Goal: Information Seeking & Learning: Learn about a topic

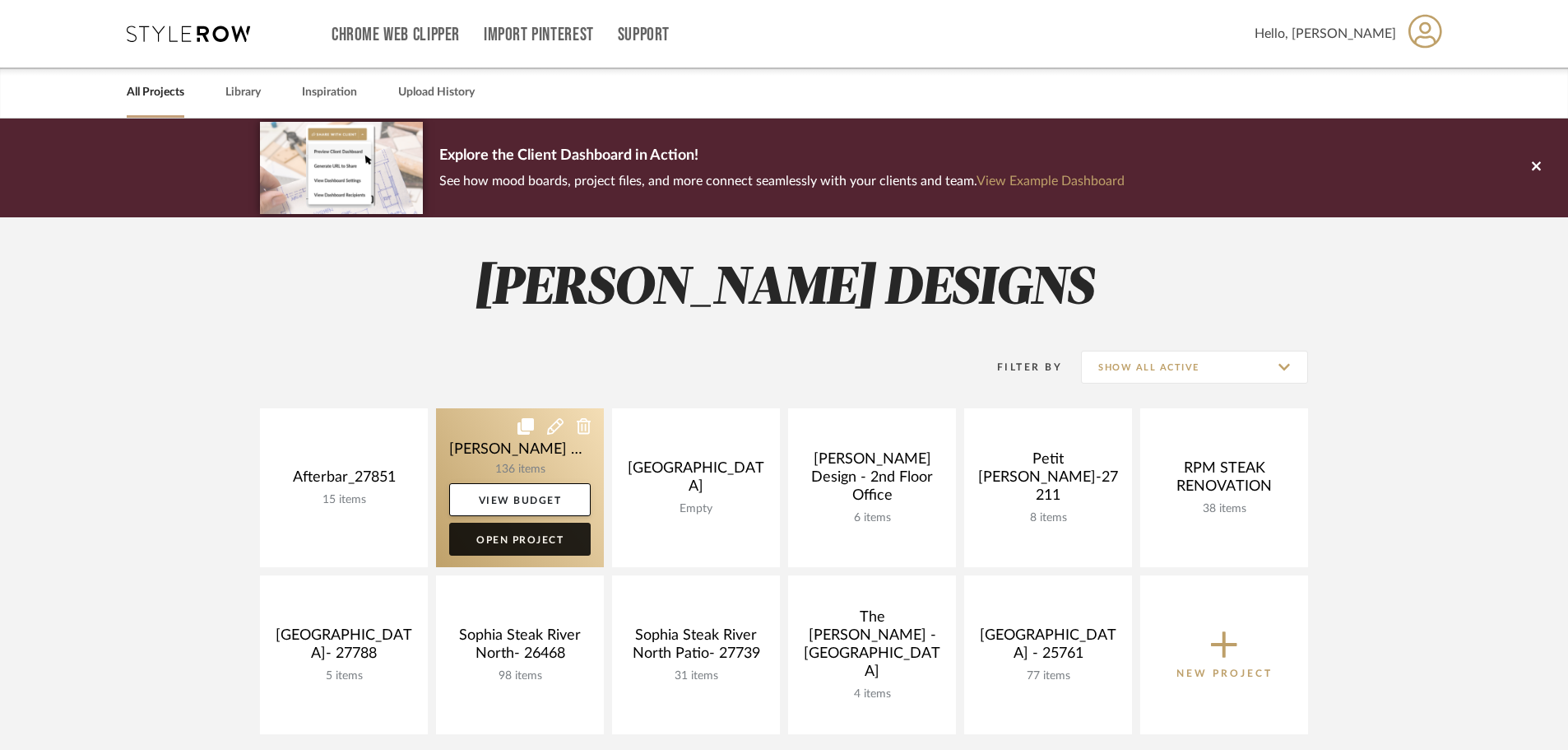
click at [496, 538] on link "Open Project" at bounding box center [519, 539] width 141 height 33
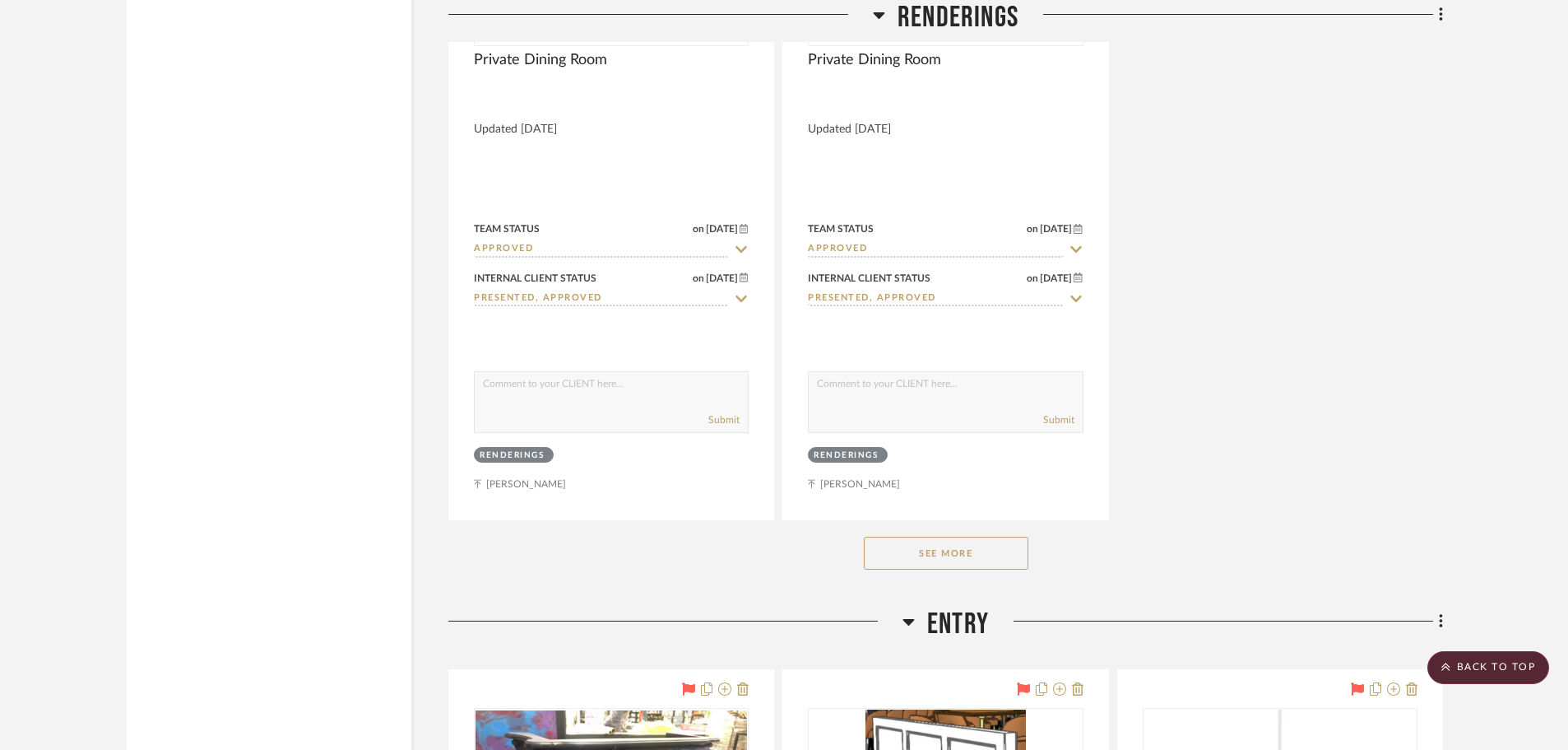
scroll to position [9300, 0]
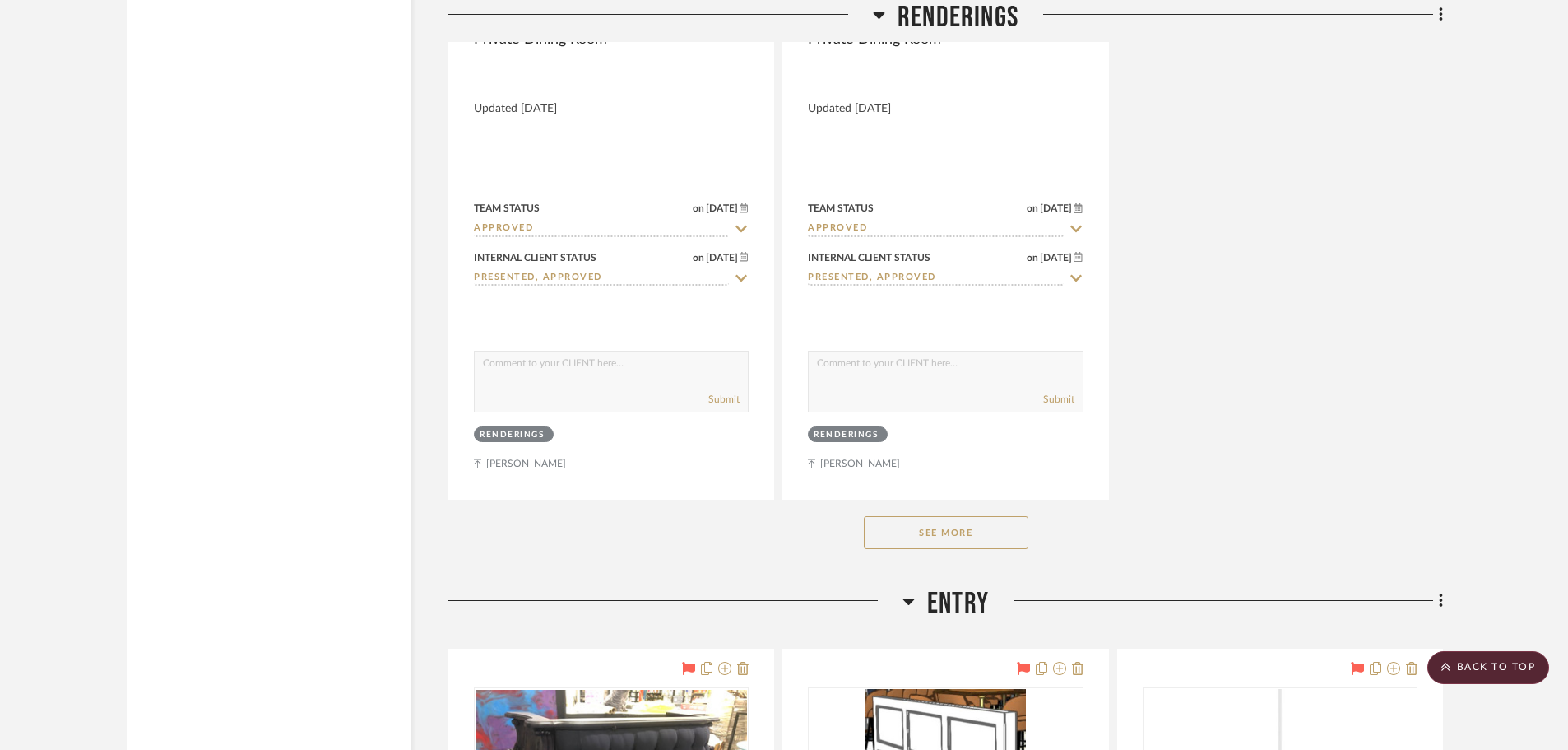
click at [972, 511] on div "See More" at bounding box center [945, 532] width 994 height 66
click at [969, 516] on button "See More" at bounding box center [946, 532] width 164 height 33
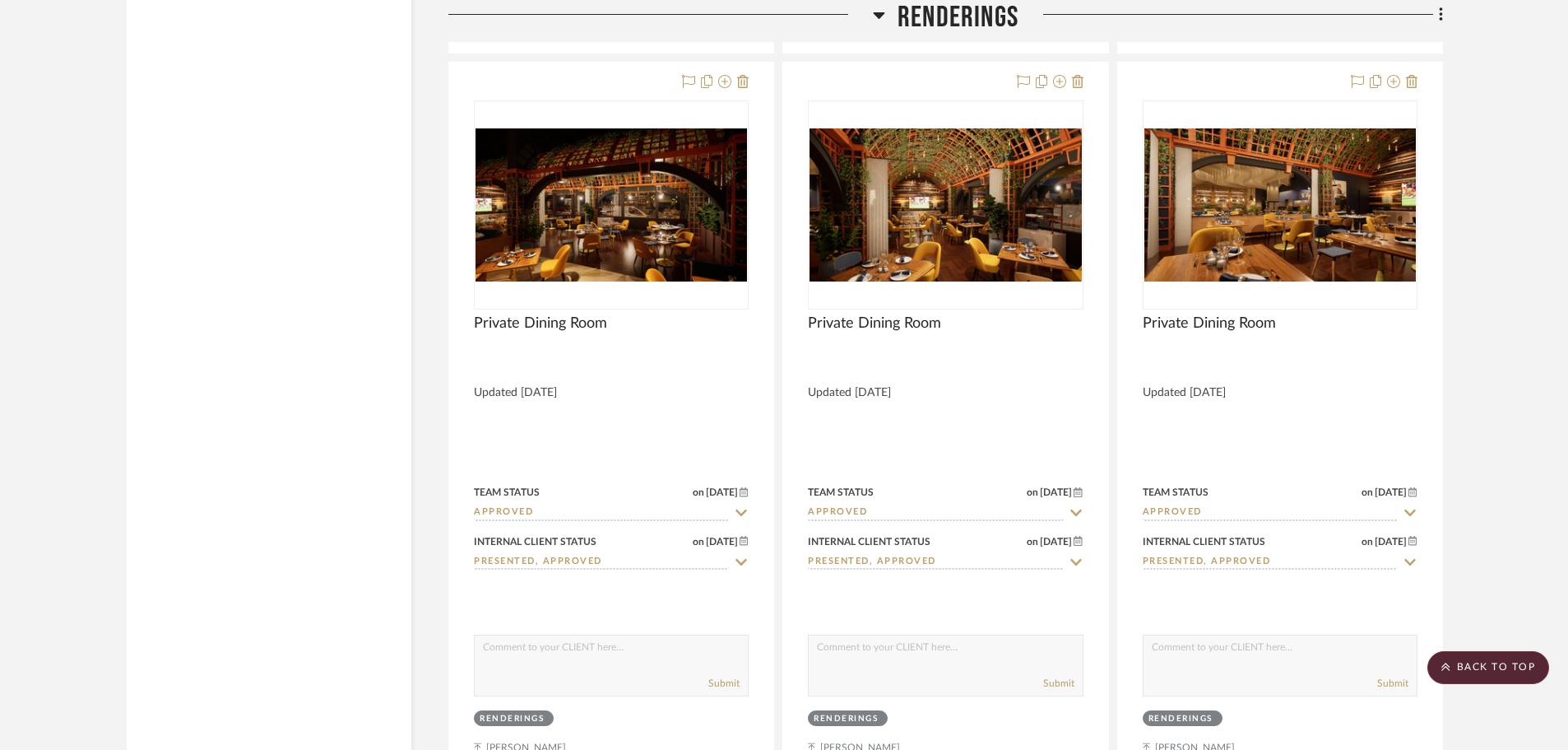
scroll to position [8971, 0]
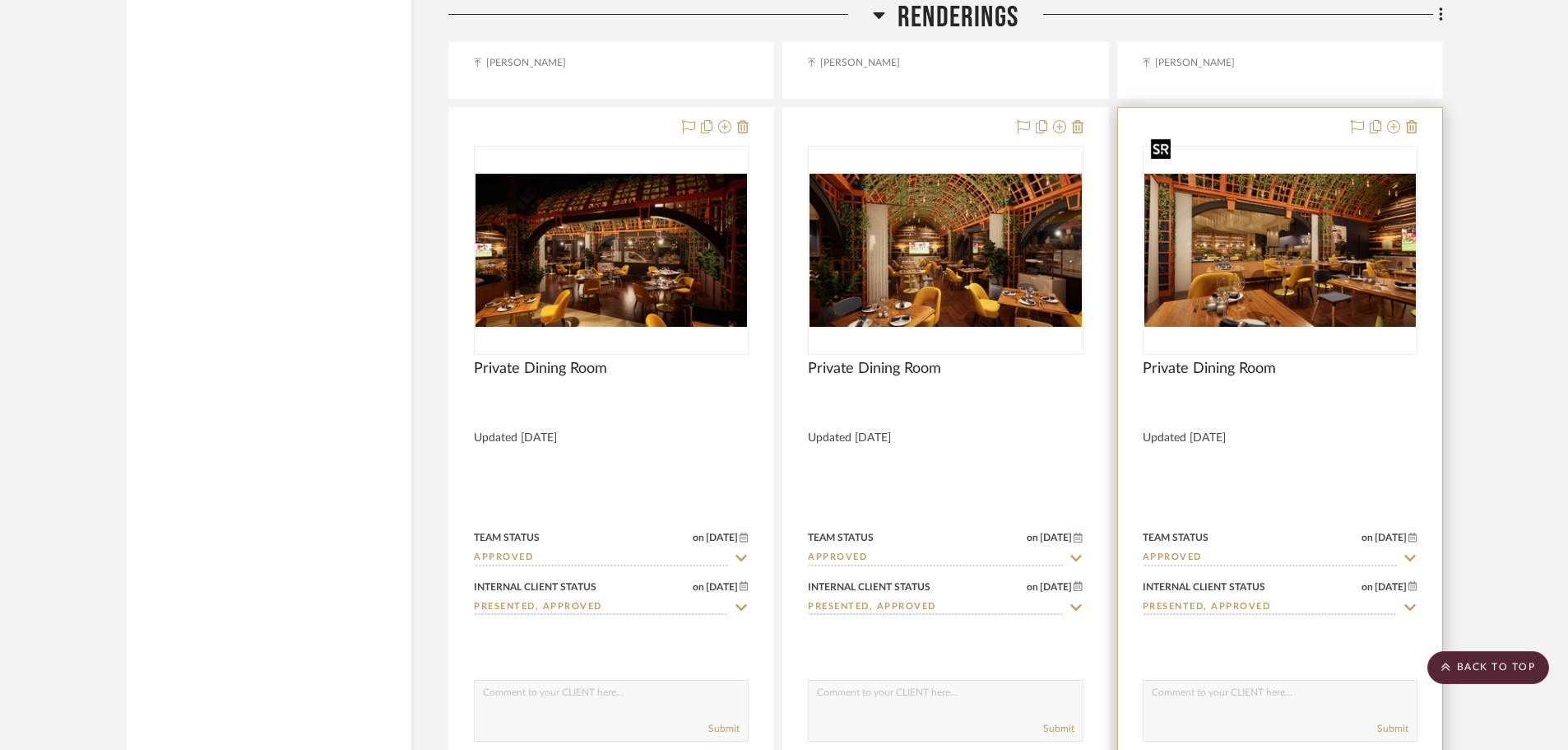
click at [0, 0] on img at bounding box center [0, 0] width 0 height 0
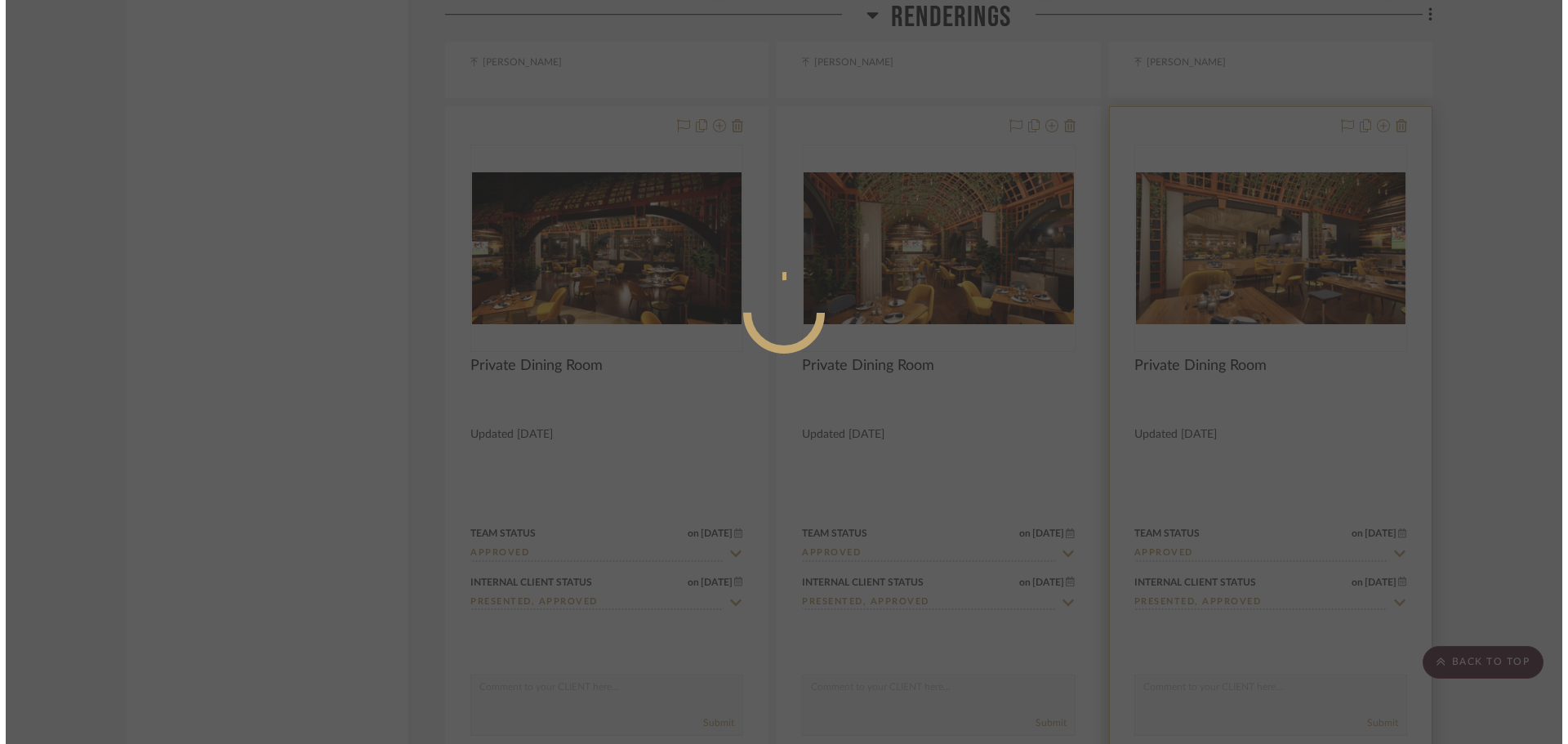
scroll to position [0, 0]
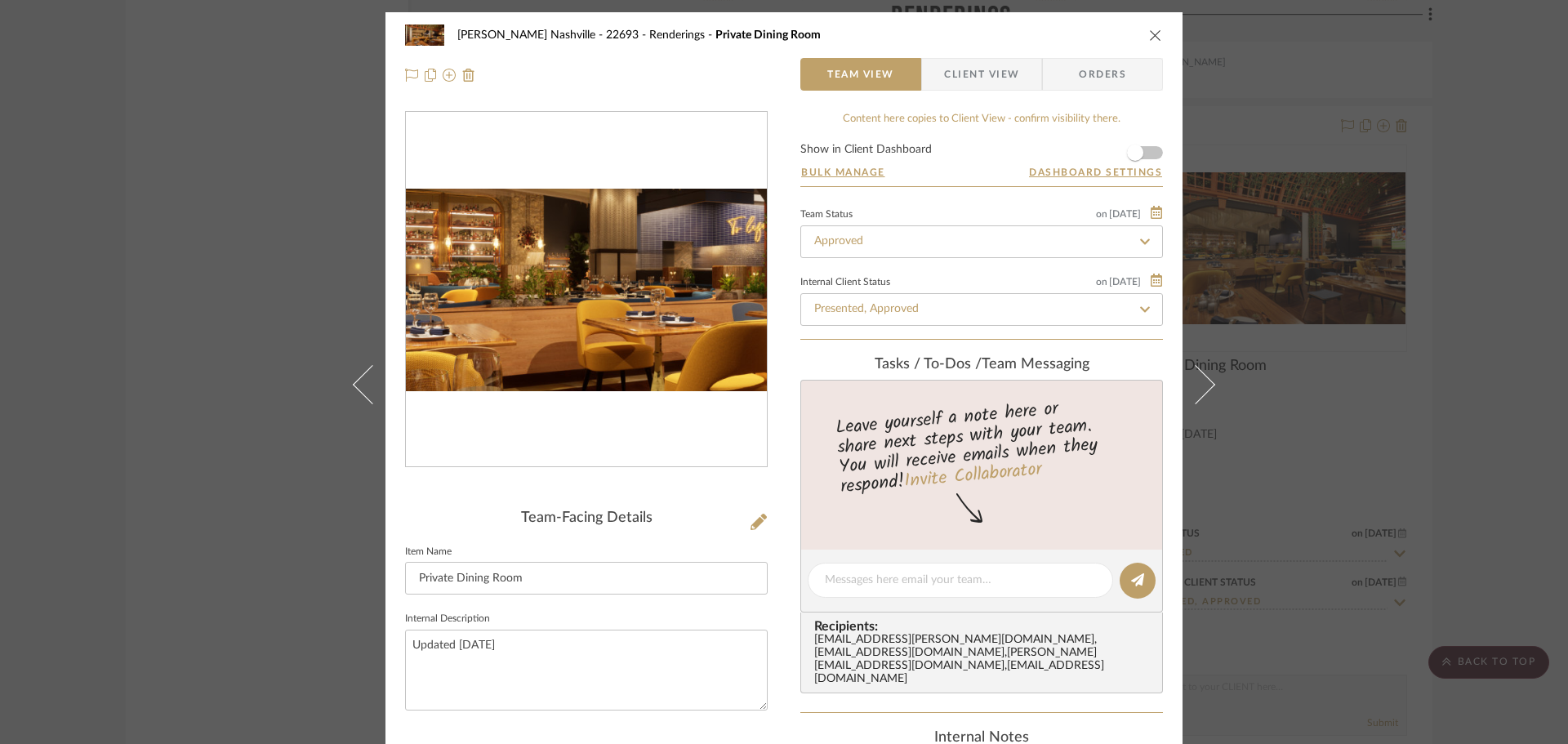
click at [562, 299] on img "0" at bounding box center [587, 290] width 361 height 203
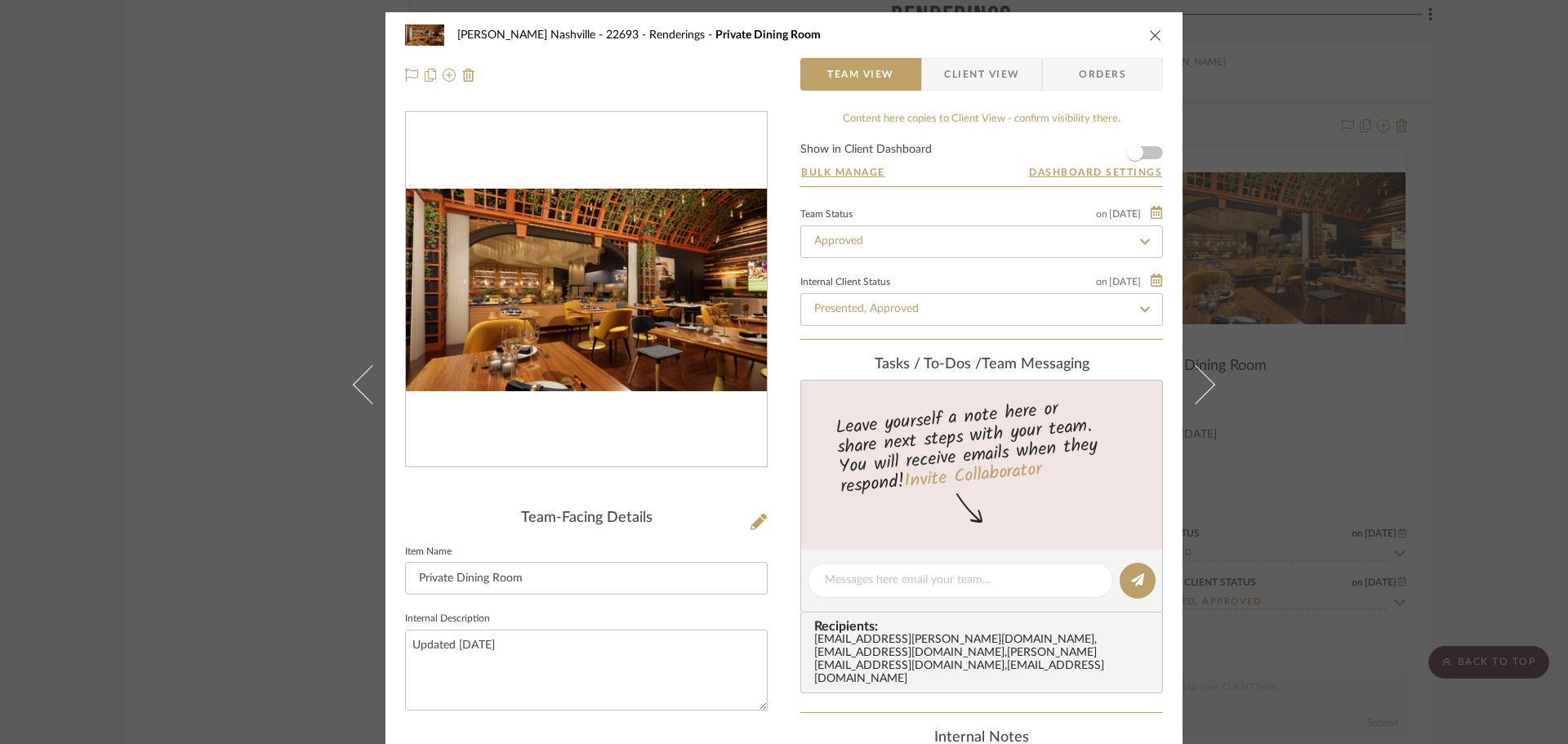
click at [580, 280] on img "0" at bounding box center [587, 290] width 361 height 203
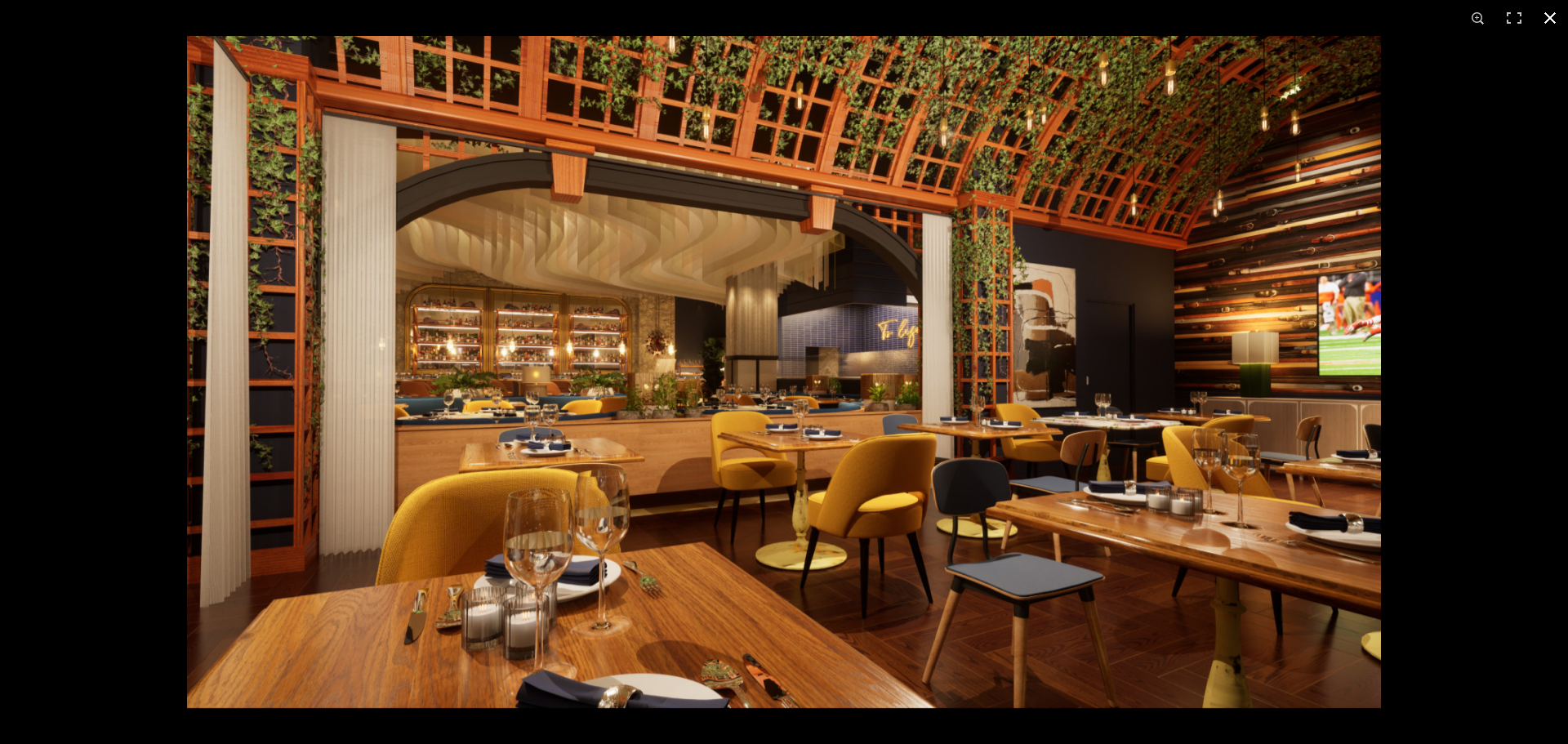
click at [1550, 22] on button at bounding box center [1550, 17] width 36 height 36
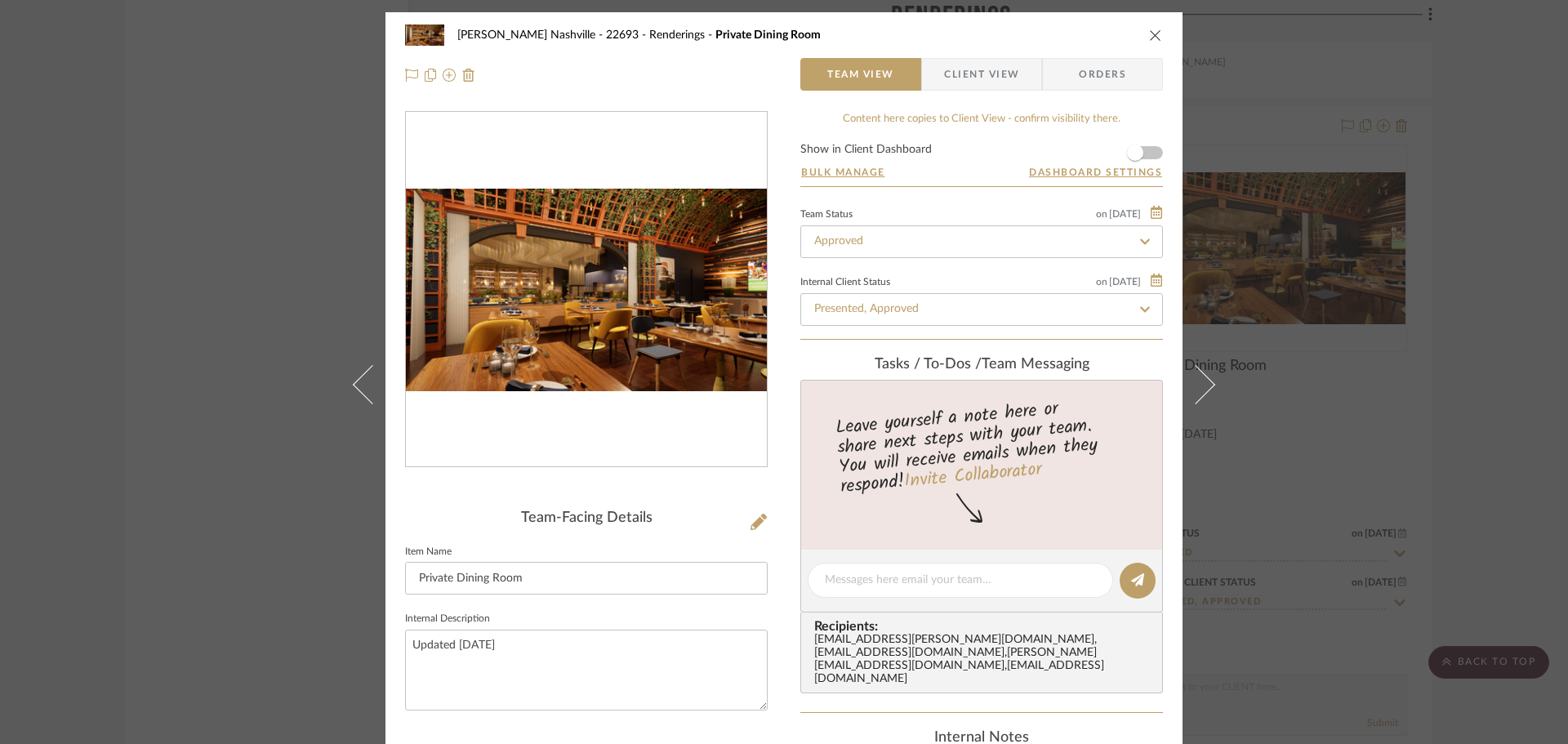
click at [155, 339] on div "[PERSON_NAME] Nashville - 22693 Renderings Private Dining Room Team View Client…" at bounding box center [784, 372] width 1568 height 744
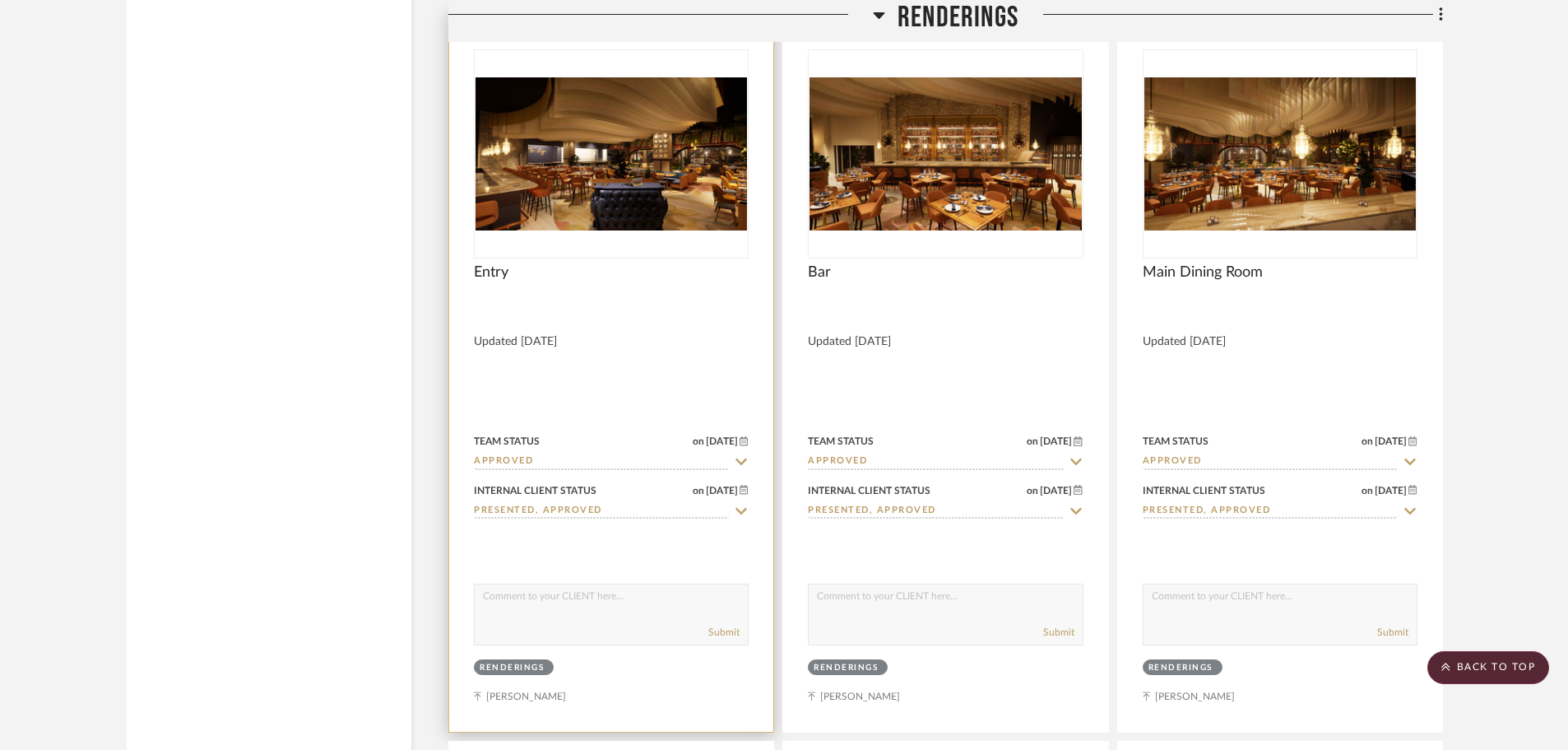
scroll to position [7407, 0]
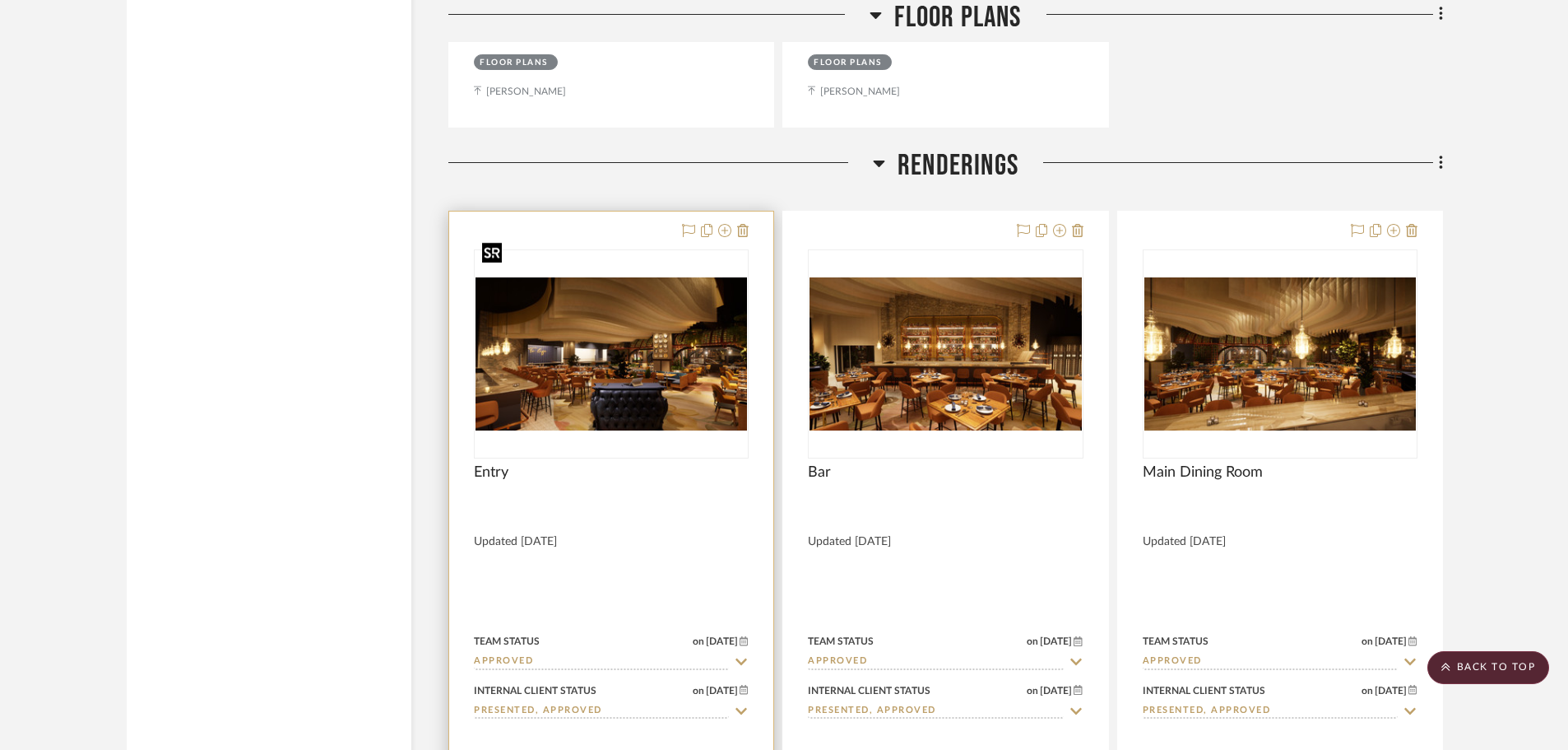
click at [616, 277] on img "0" at bounding box center [611, 353] width 271 height 153
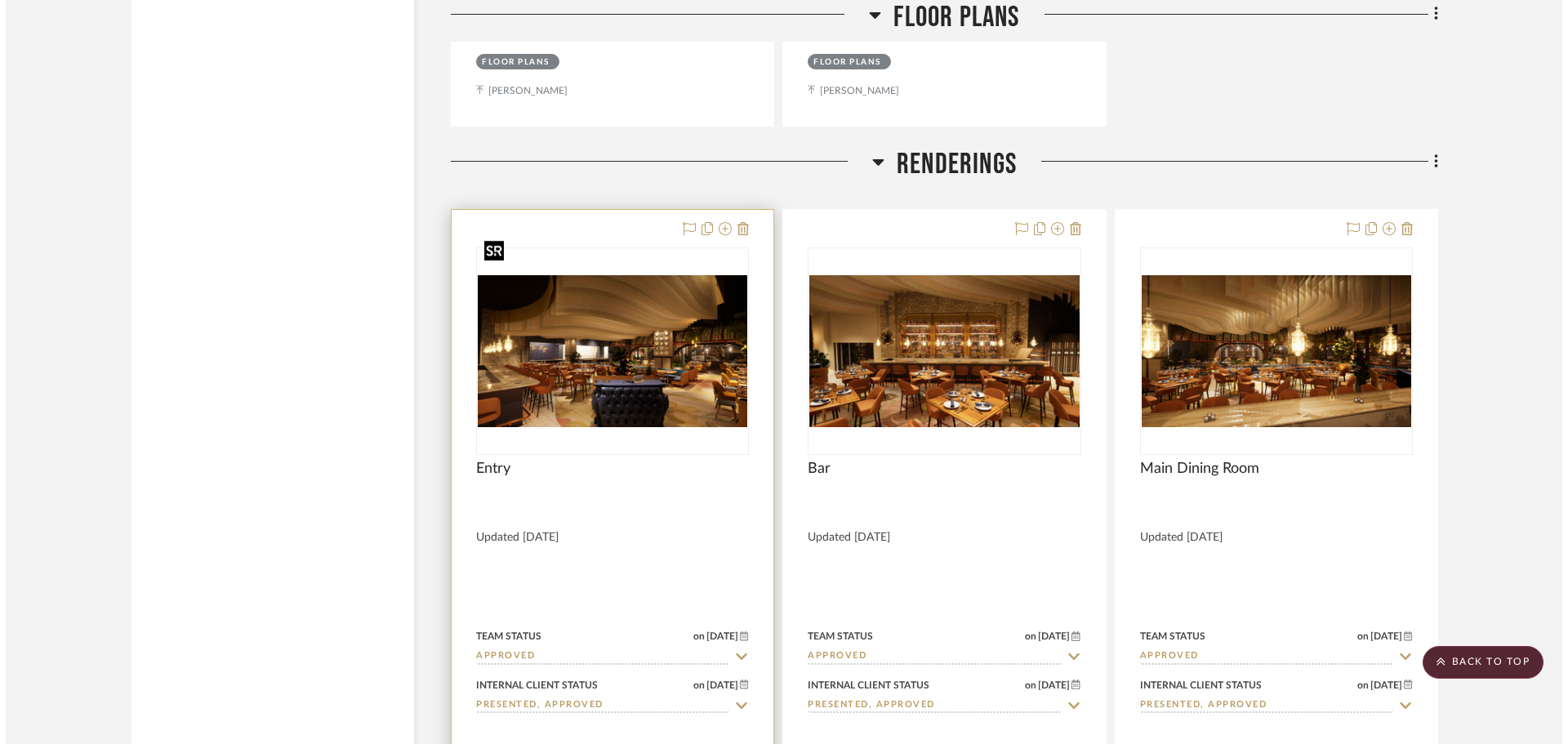
scroll to position [0, 0]
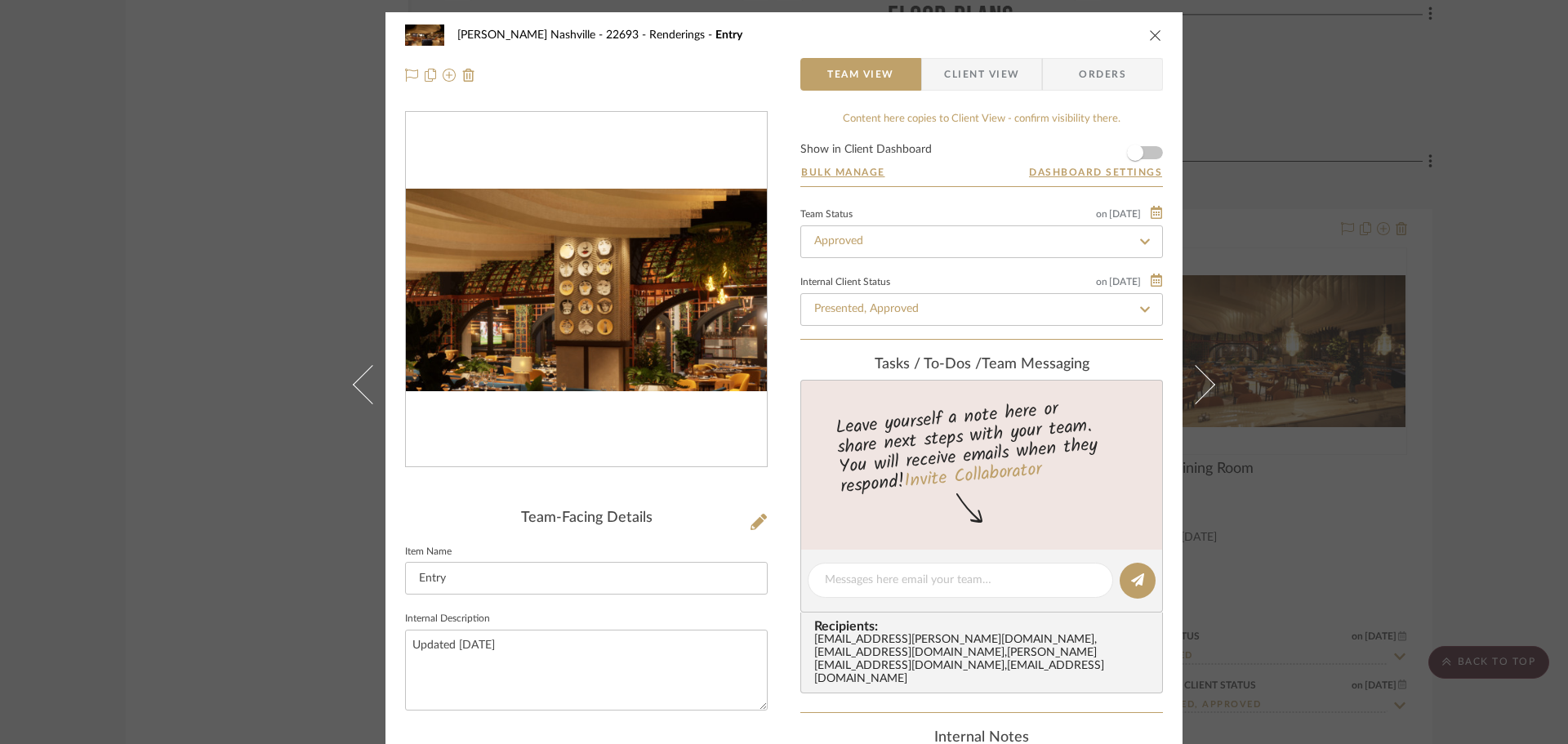
click at [646, 279] on img "0" at bounding box center [587, 290] width 361 height 203
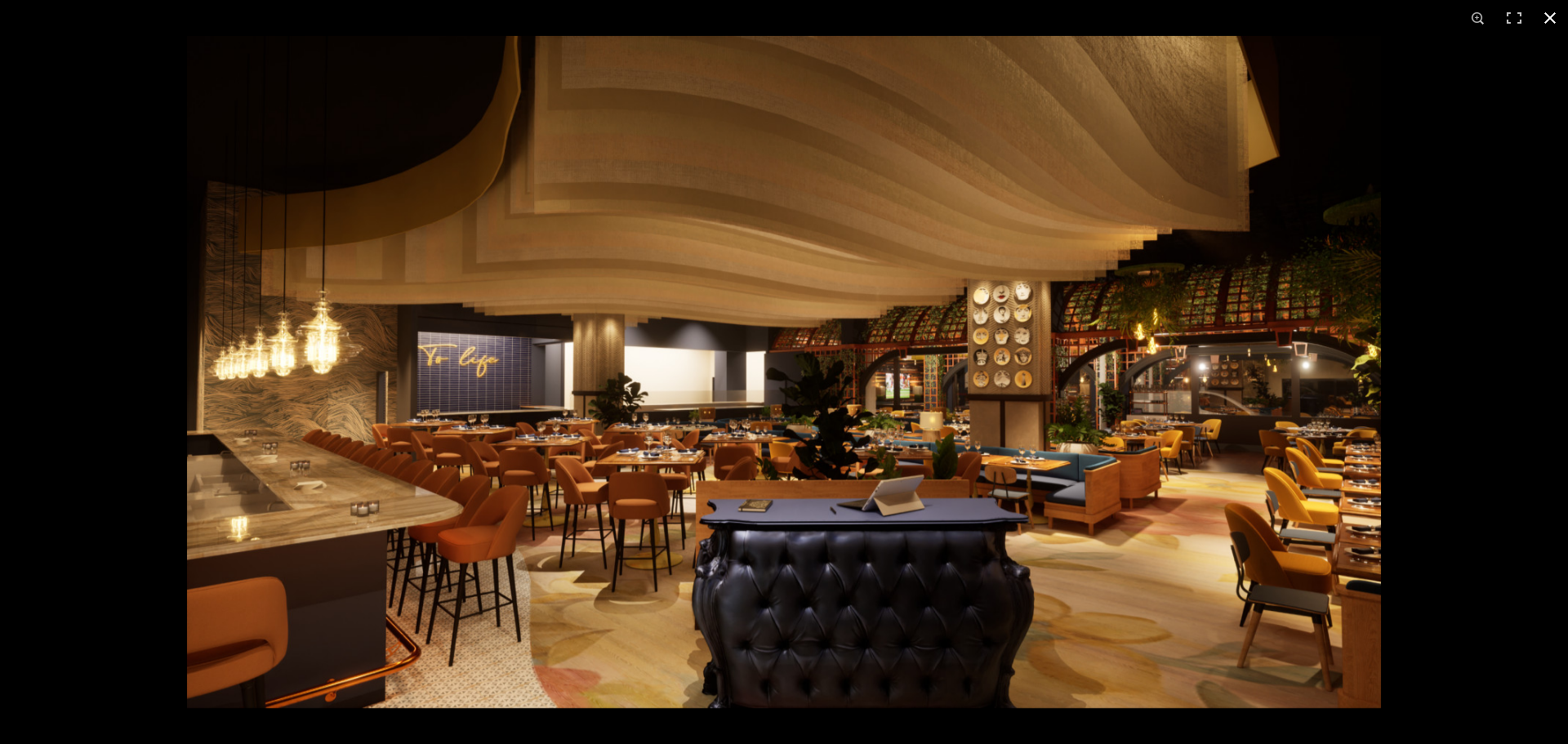
click at [1497, 356] on div at bounding box center [971, 408] width 1568 height 744
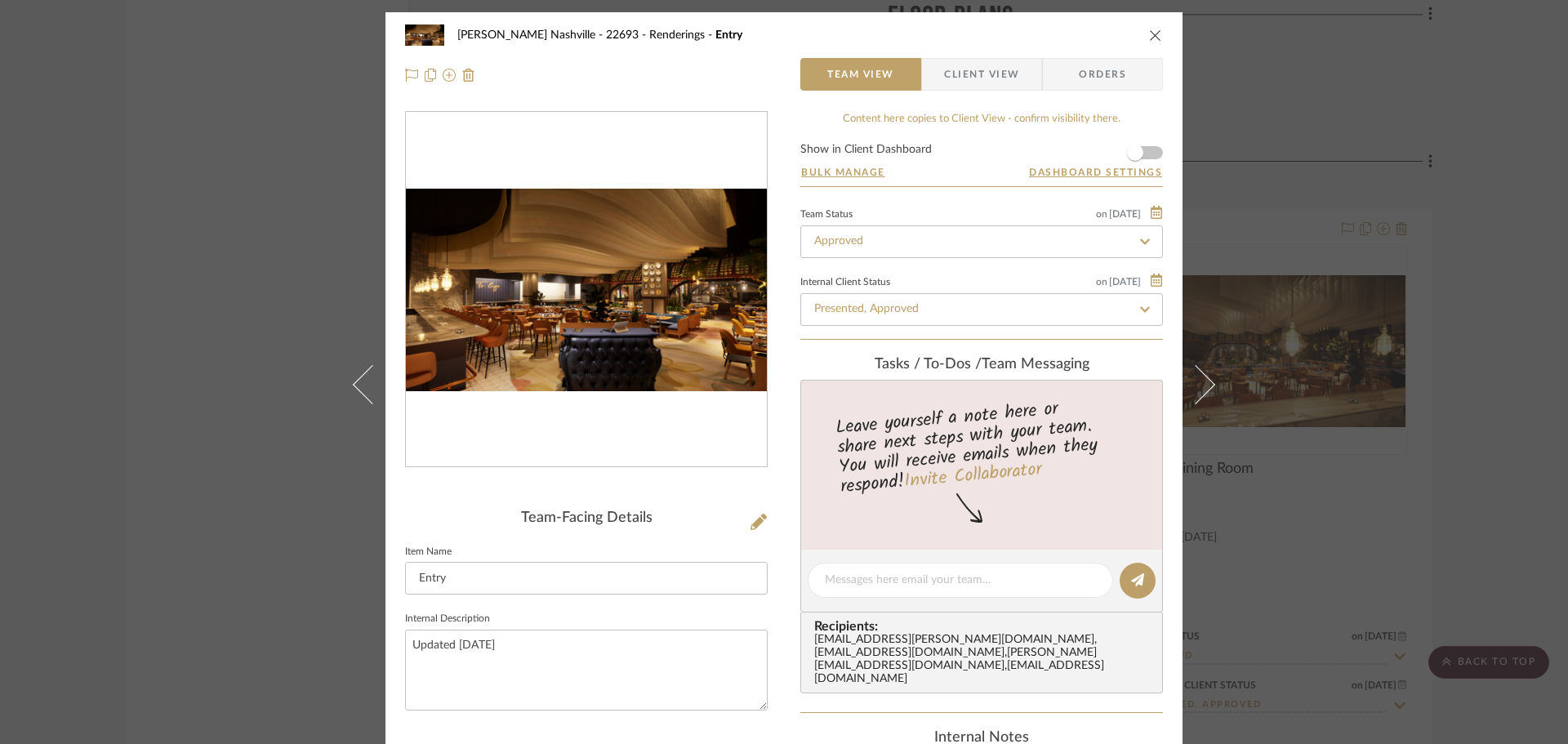
drag, startPoint x: 147, startPoint y: 325, endPoint x: 181, endPoint y: 326, distance: 34.0
click at [149, 324] on div "[PERSON_NAME] Nashville - 22693 Renderings Entry Team View Client View Orders T…" at bounding box center [784, 372] width 1568 height 744
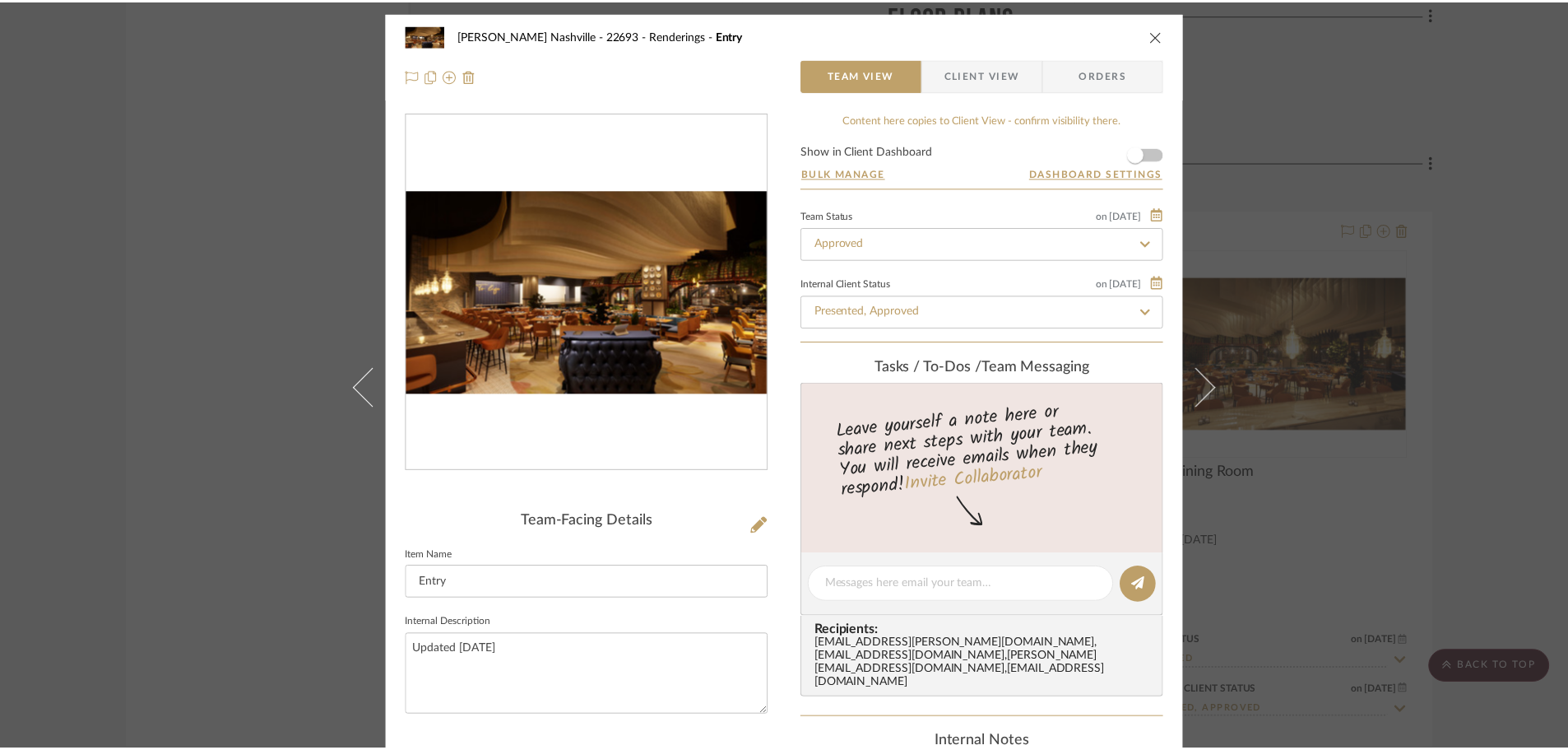
scroll to position [7407, 0]
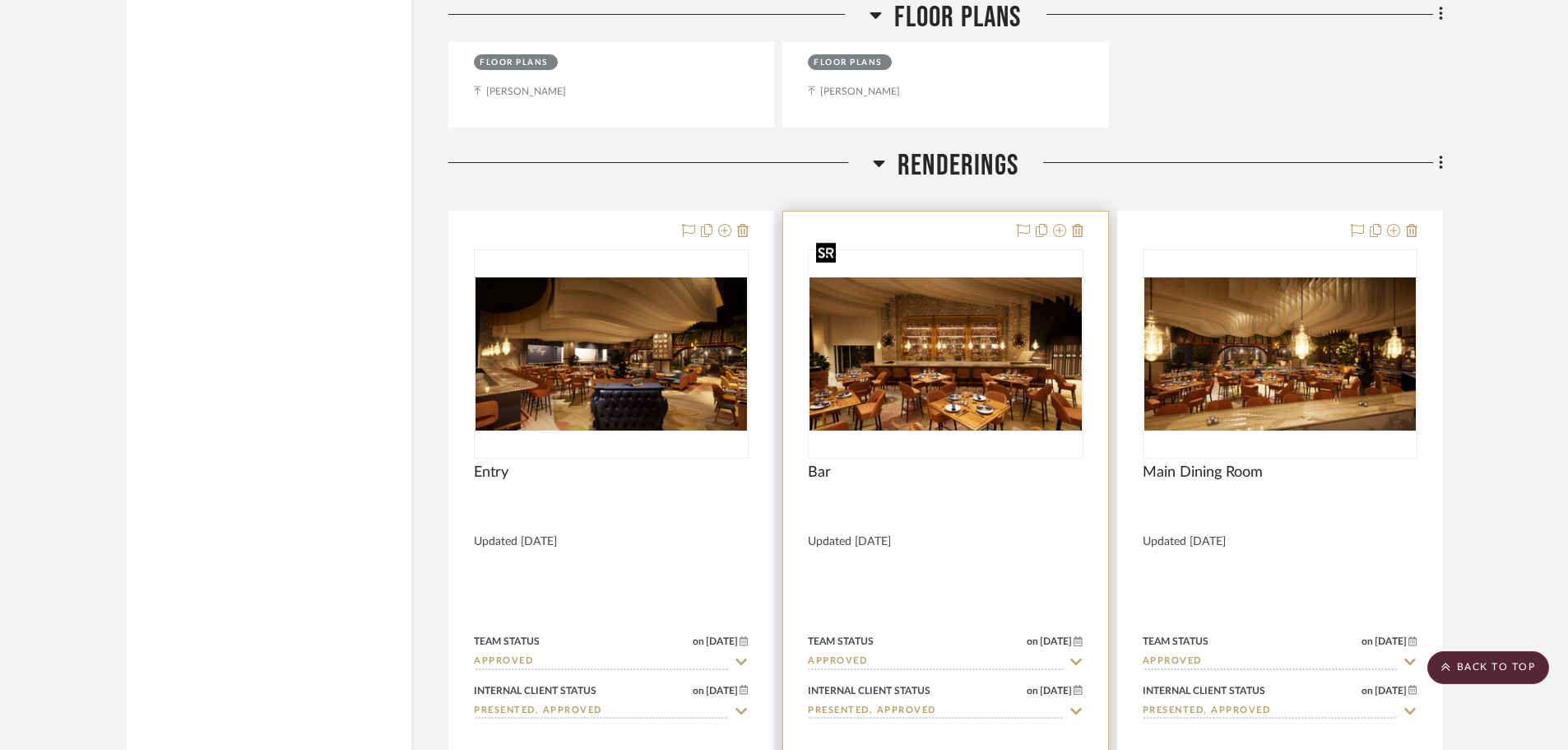
click at [935, 276] on div at bounding box center [945, 354] width 275 height 209
click at [941, 324] on img "0" at bounding box center [945, 353] width 271 height 153
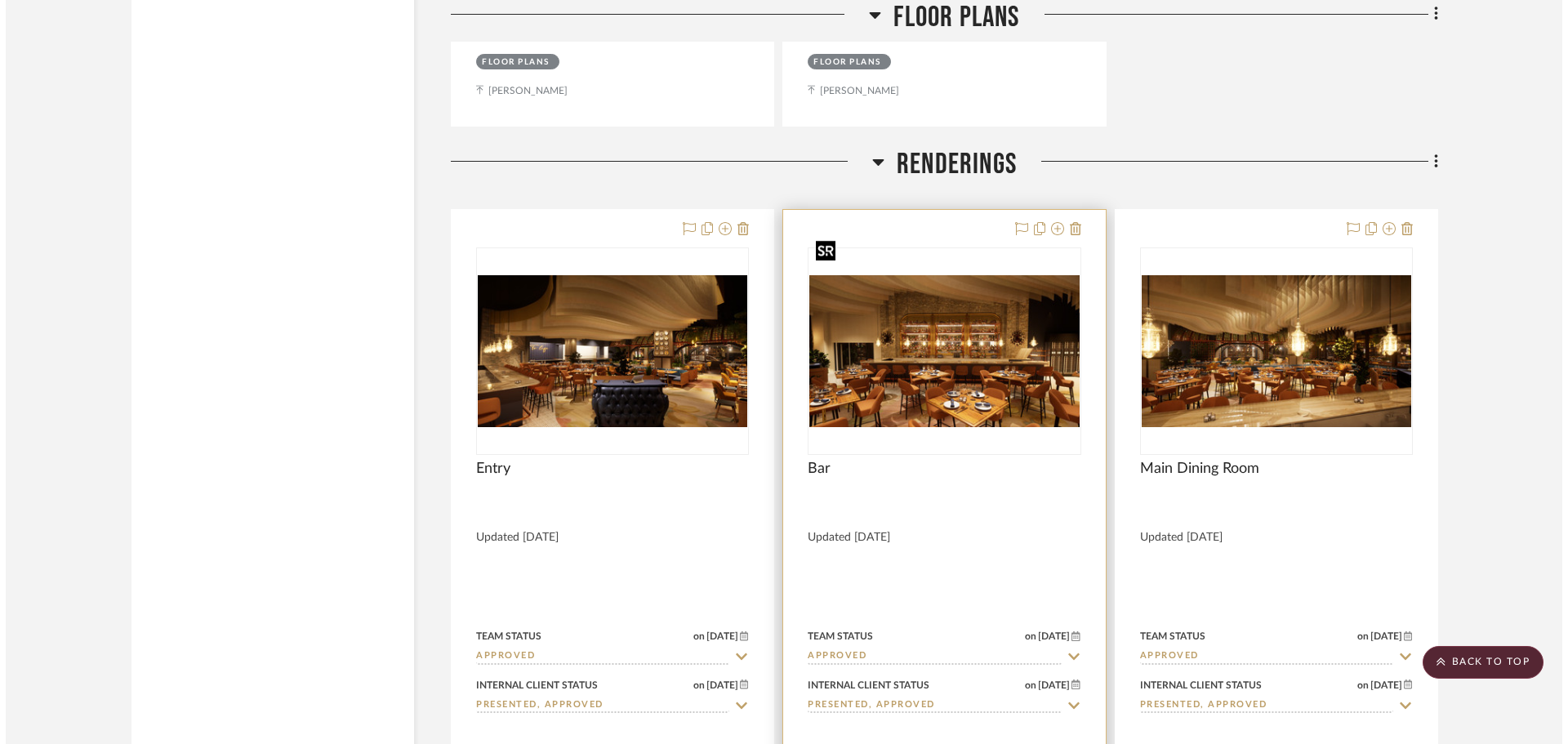
scroll to position [0, 0]
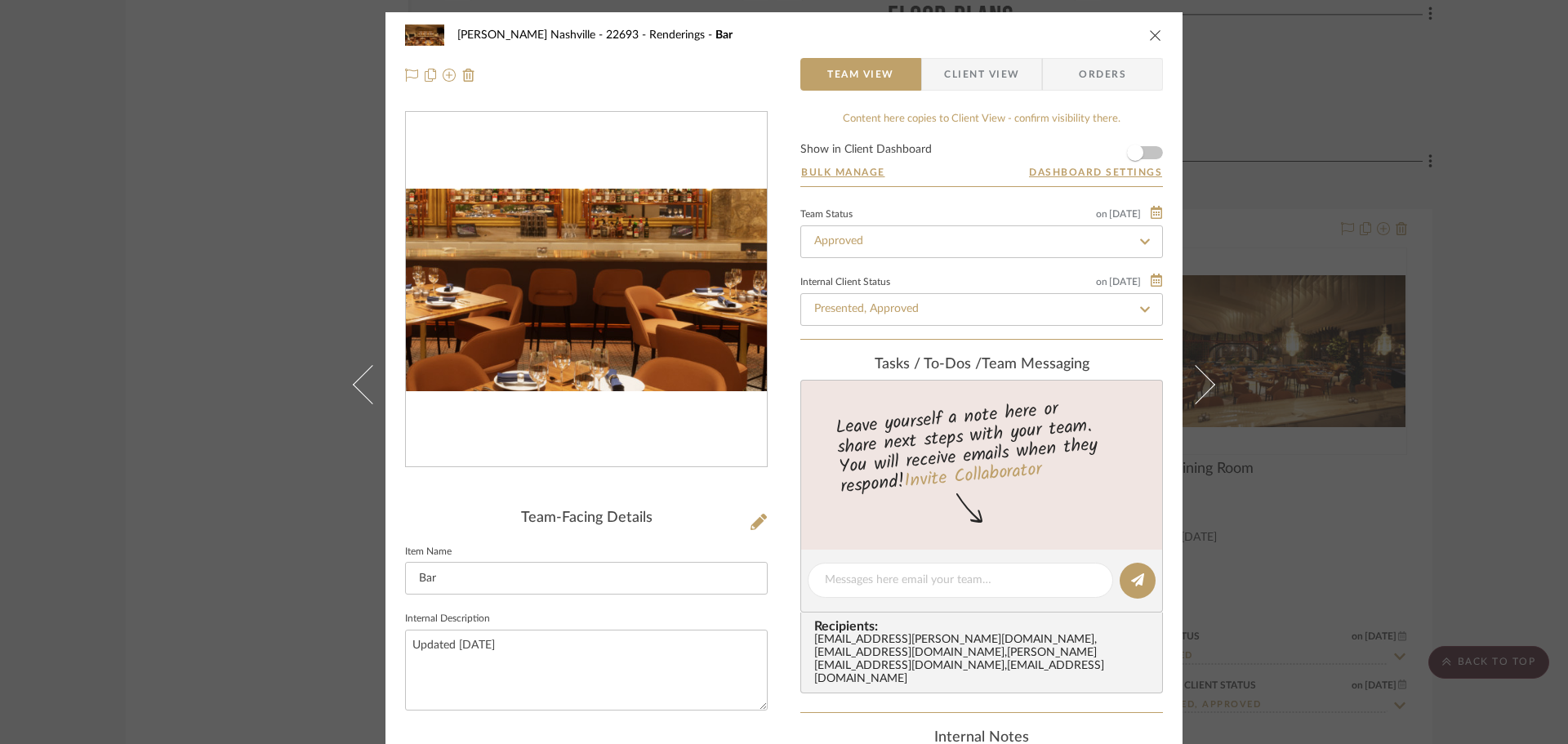
click at [615, 316] on img "0" at bounding box center [587, 290] width 361 height 203
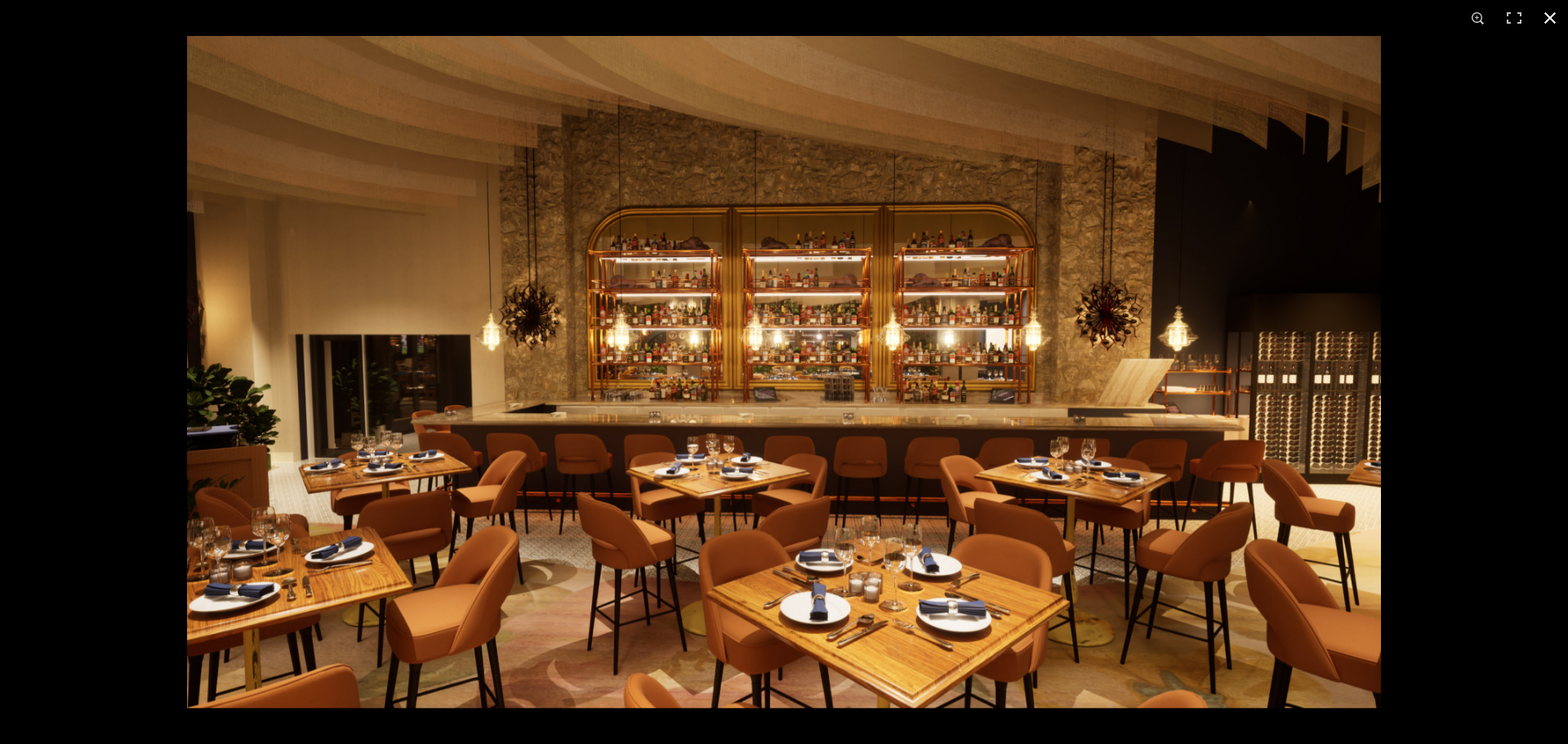
click at [1512, 406] on div at bounding box center [971, 408] width 1568 height 744
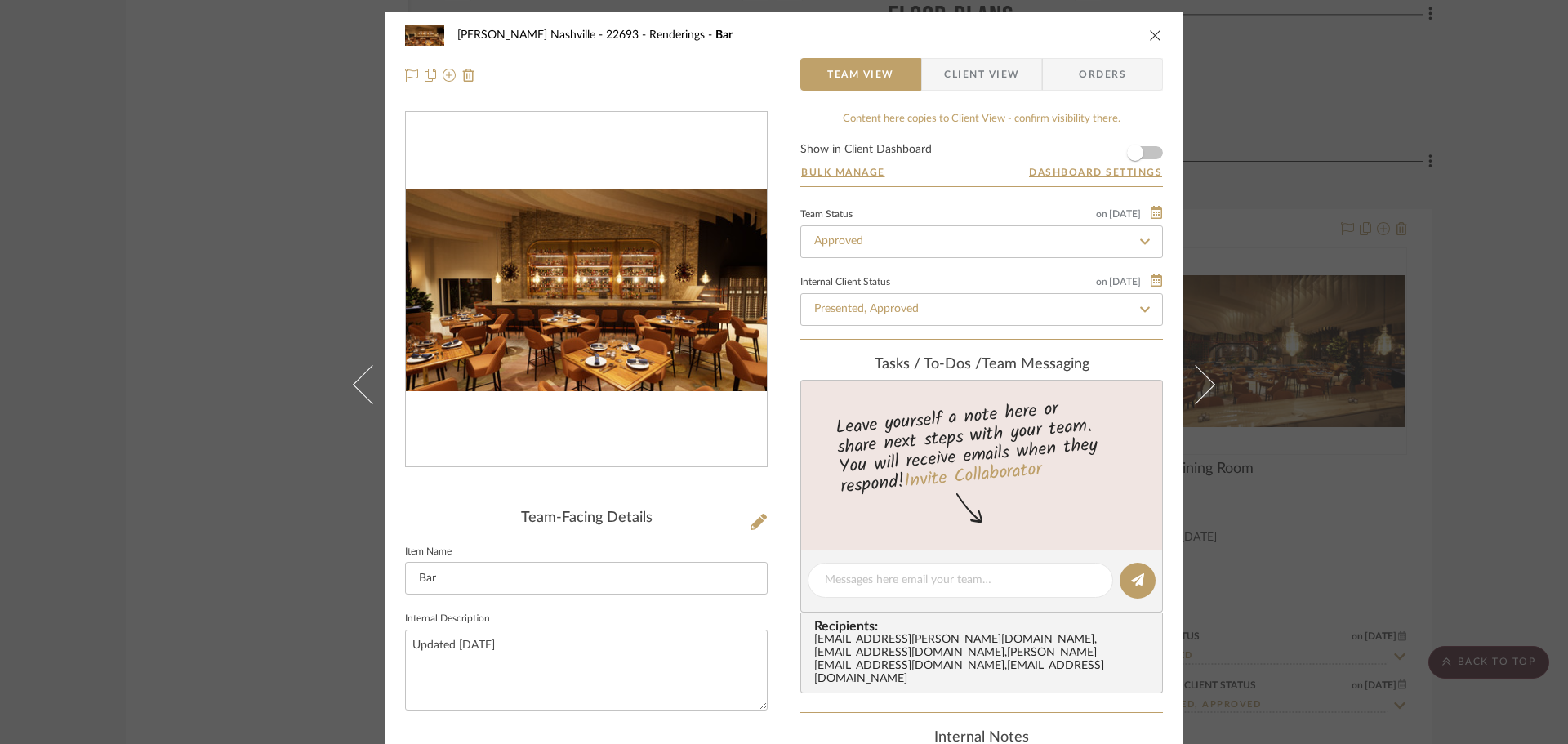
click at [1517, 348] on div "[PERSON_NAME] Nashville - 22693 Renderings Bar Team View Client View Orders Tea…" at bounding box center [784, 372] width 1568 height 744
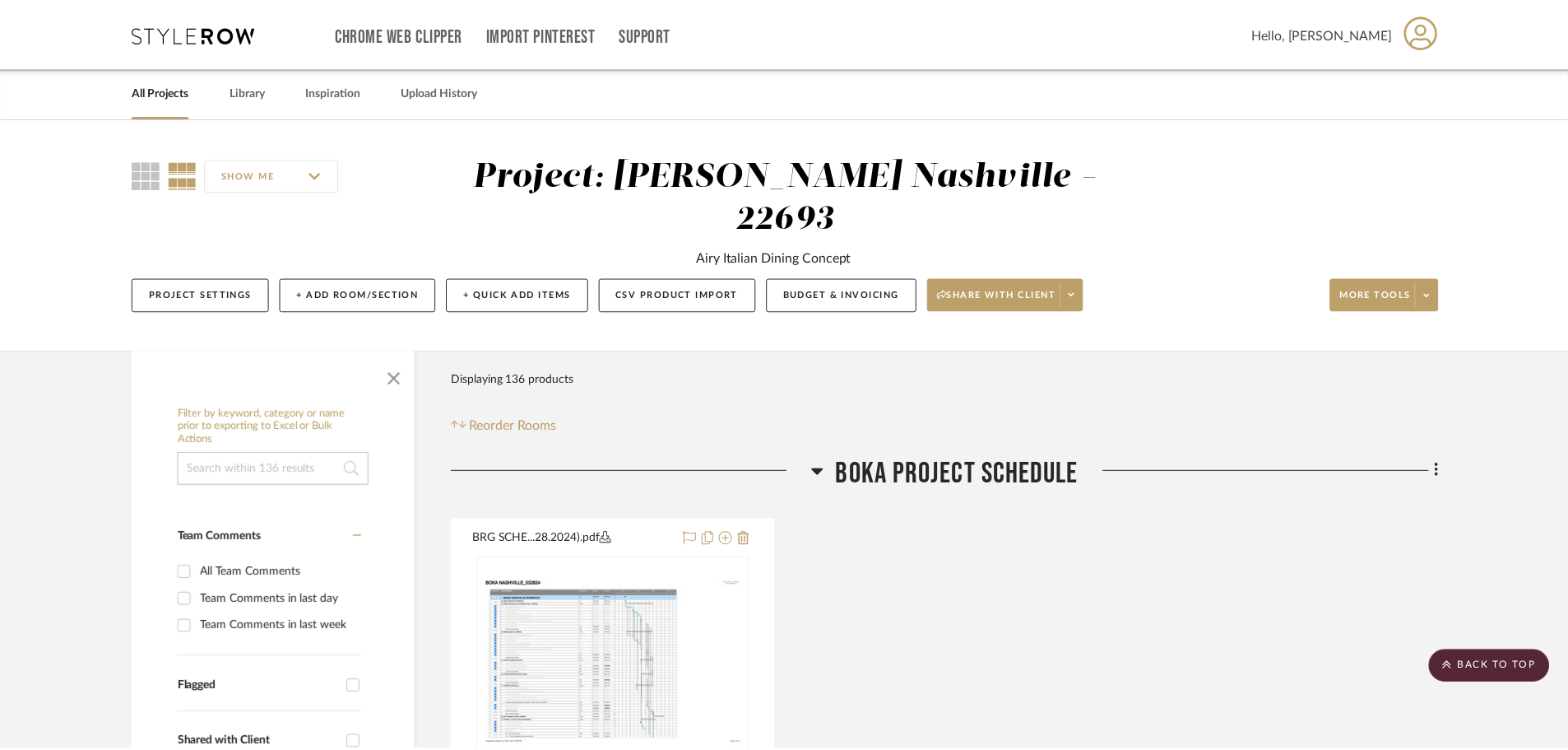
scroll to position [7407, 0]
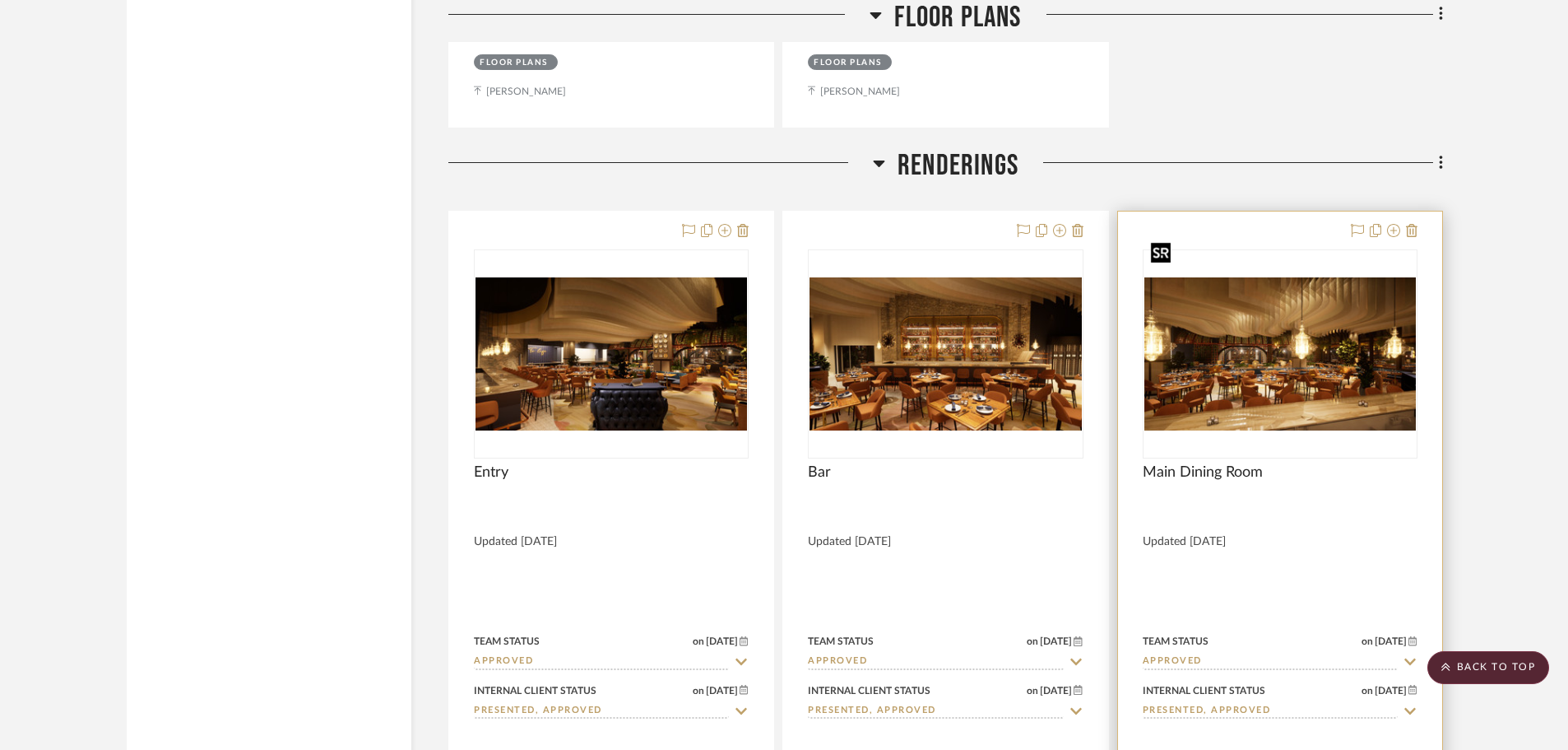
click at [1309, 338] on img "0" at bounding box center [1280, 353] width 271 height 153
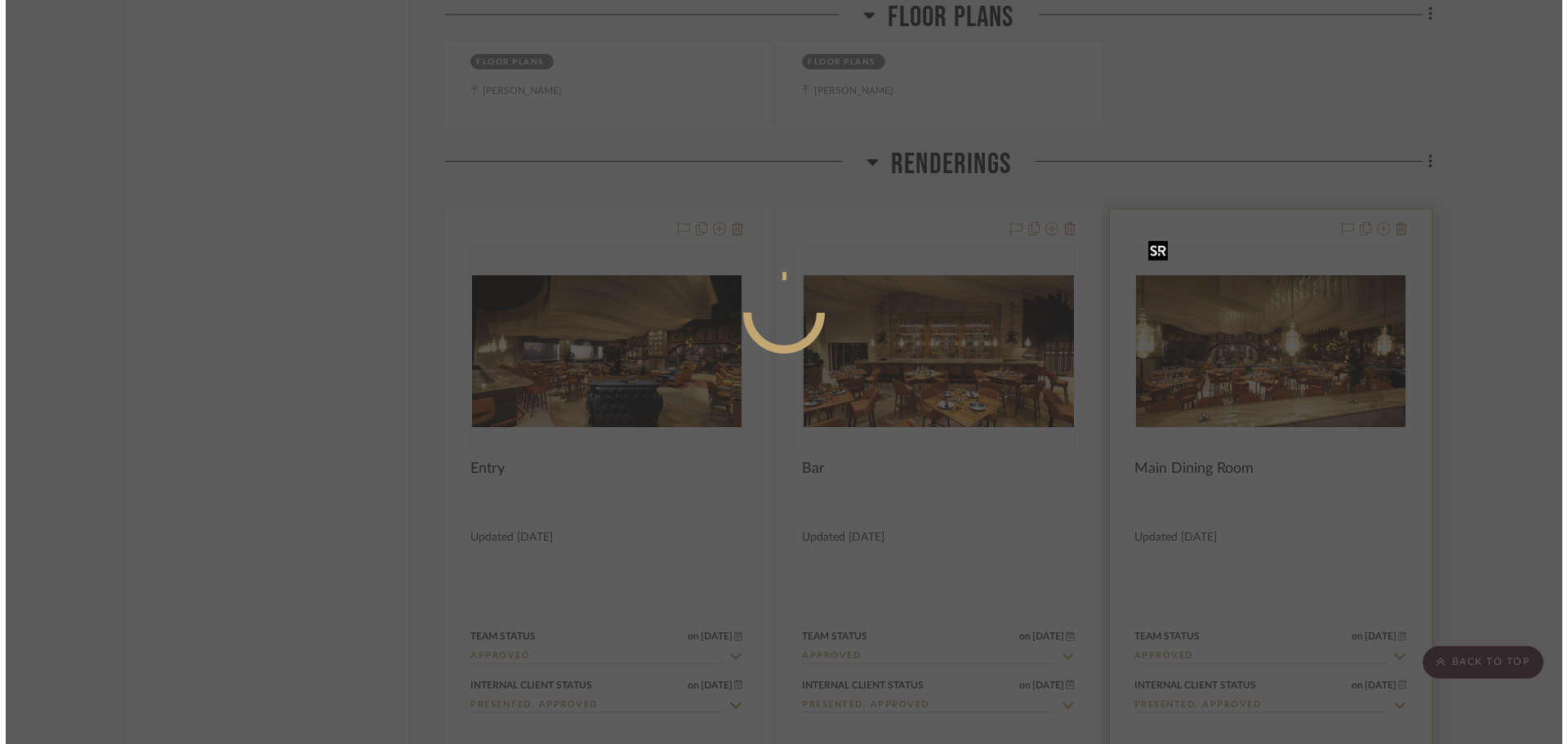
scroll to position [0, 0]
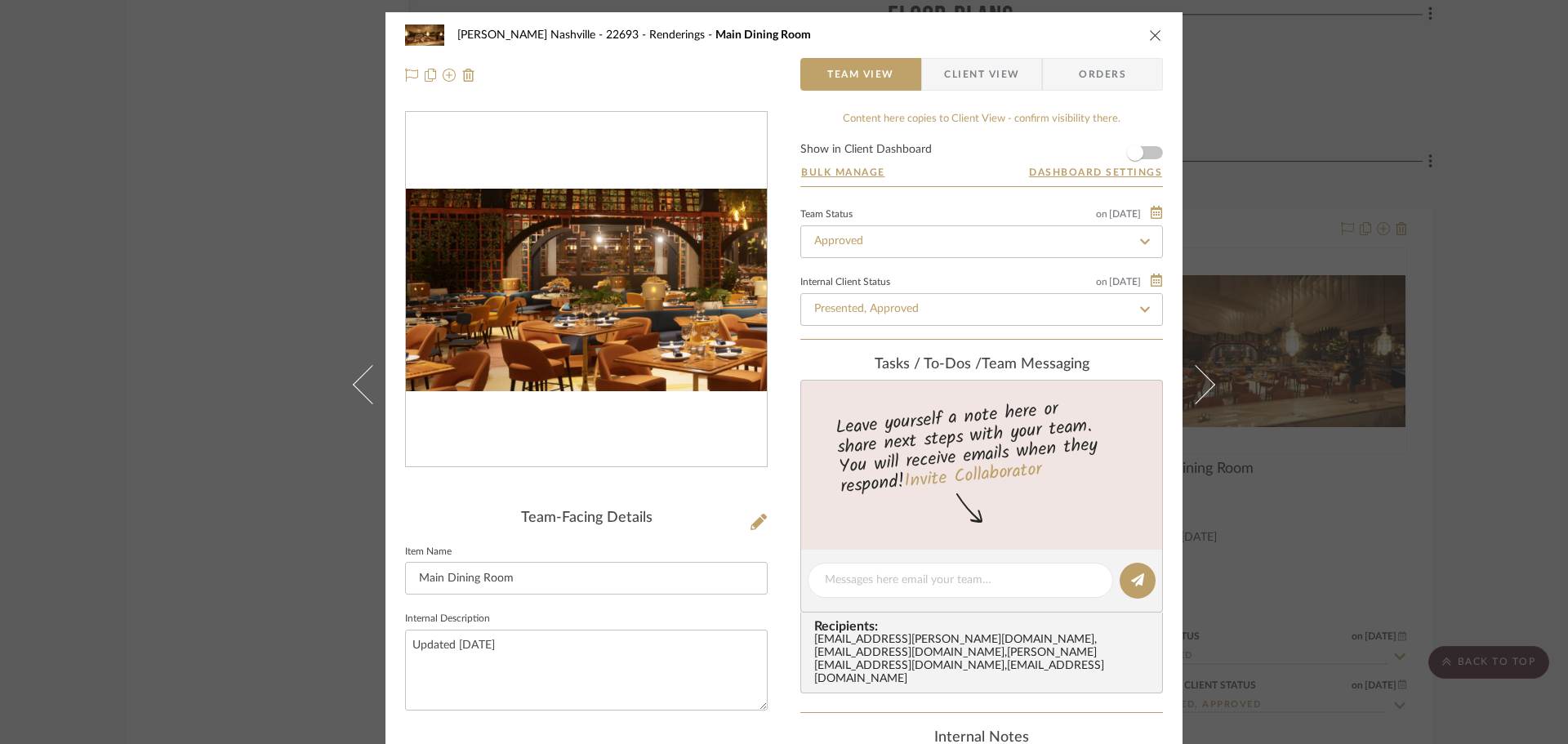
click at [525, 303] on img "0" at bounding box center [587, 290] width 361 height 203
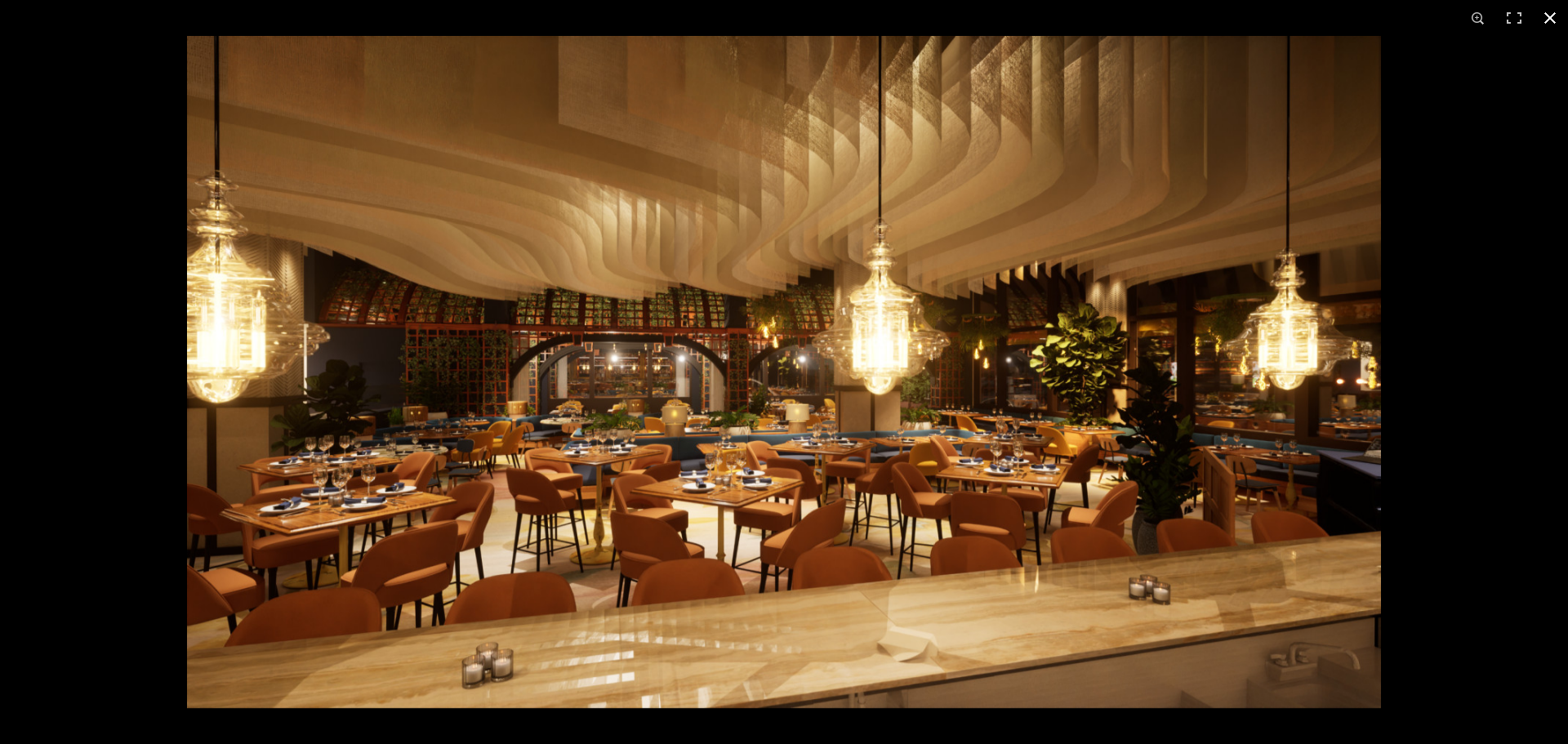
click at [1551, 25] on button at bounding box center [1550, 17] width 36 height 36
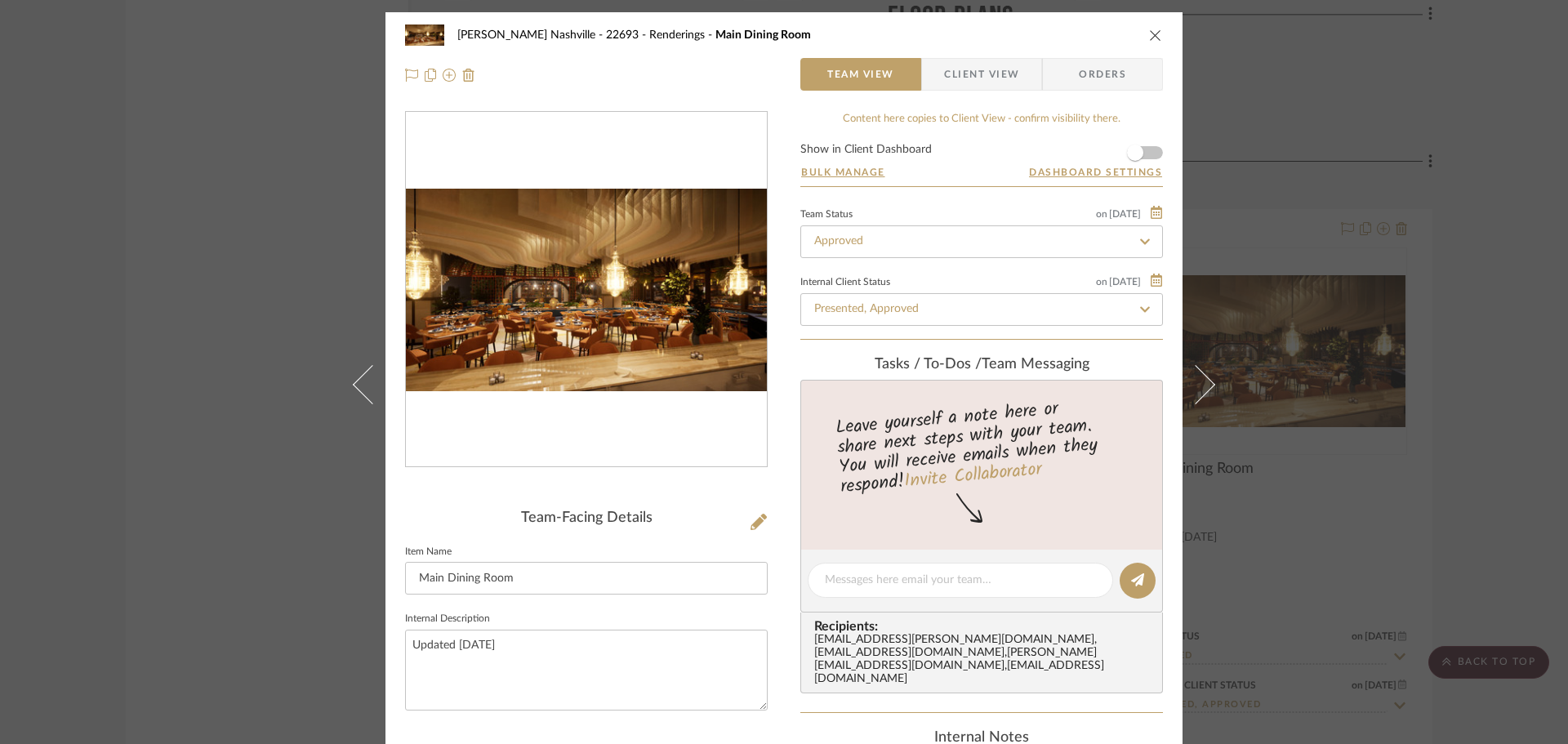
click at [222, 299] on div "[PERSON_NAME] Nashville - 22693 Renderings Main Dining Room Team View Client Vi…" at bounding box center [784, 372] width 1568 height 744
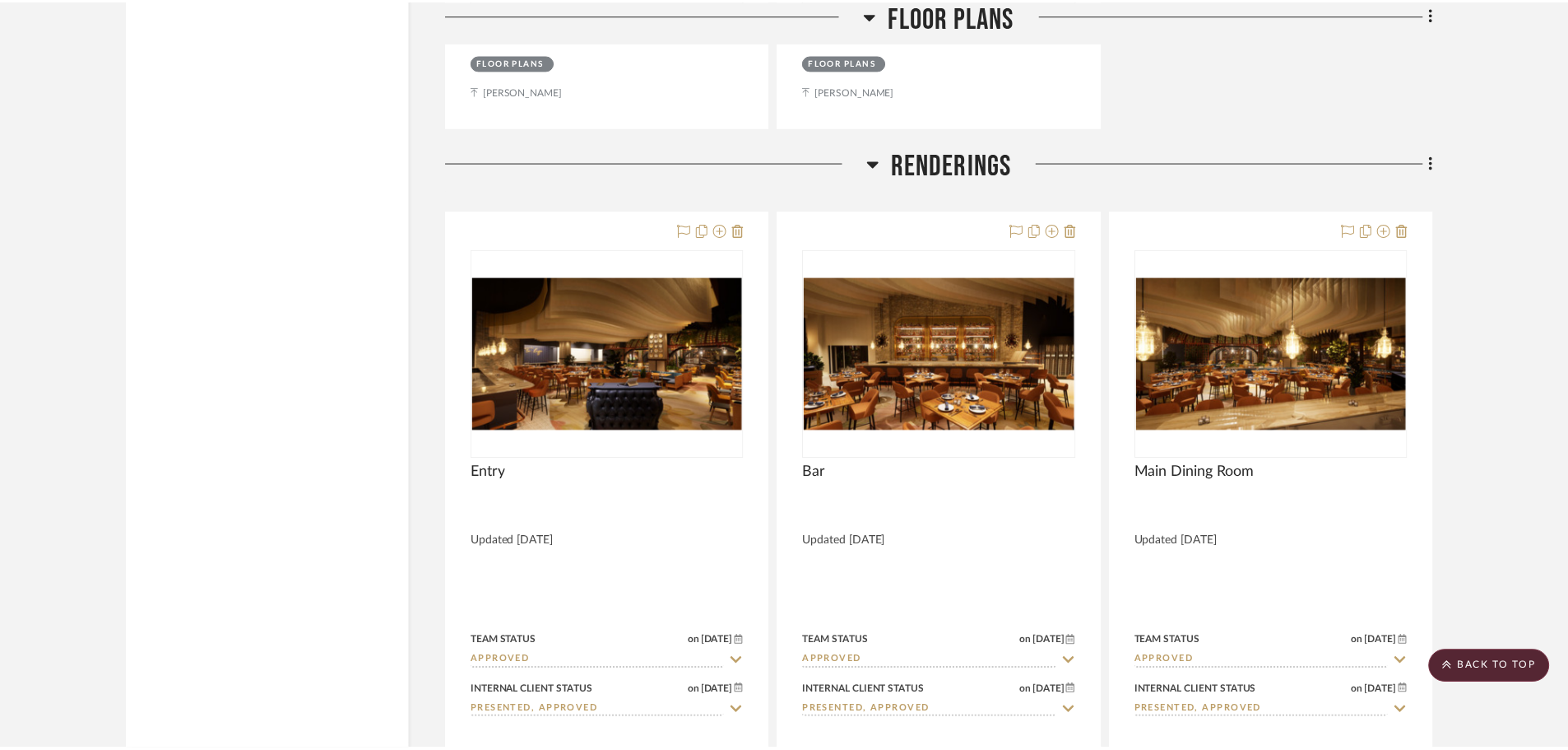
scroll to position [7407, 0]
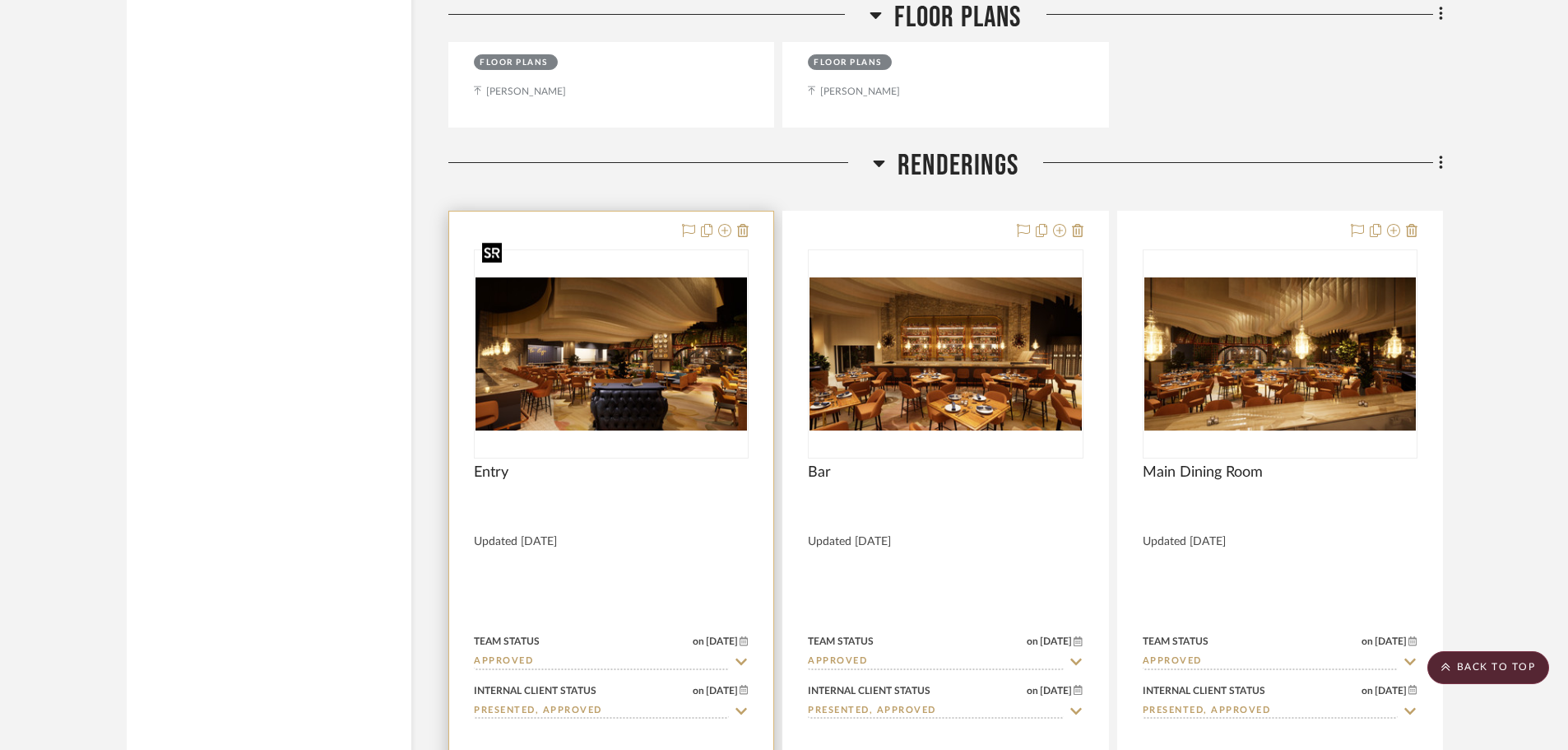
click at [627, 278] on img "0" at bounding box center [611, 353] width 271 height 153
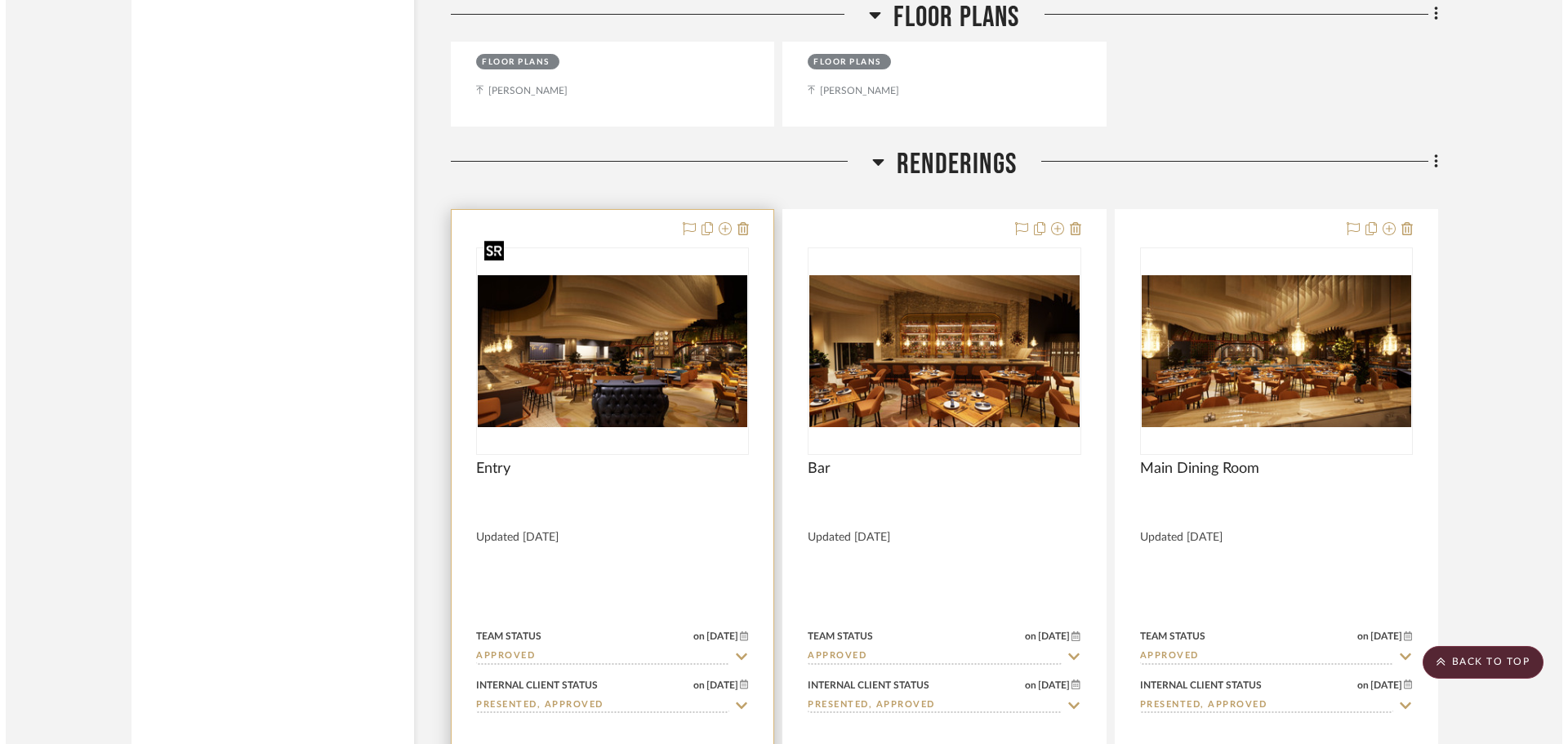
scroll to position [0, 0]
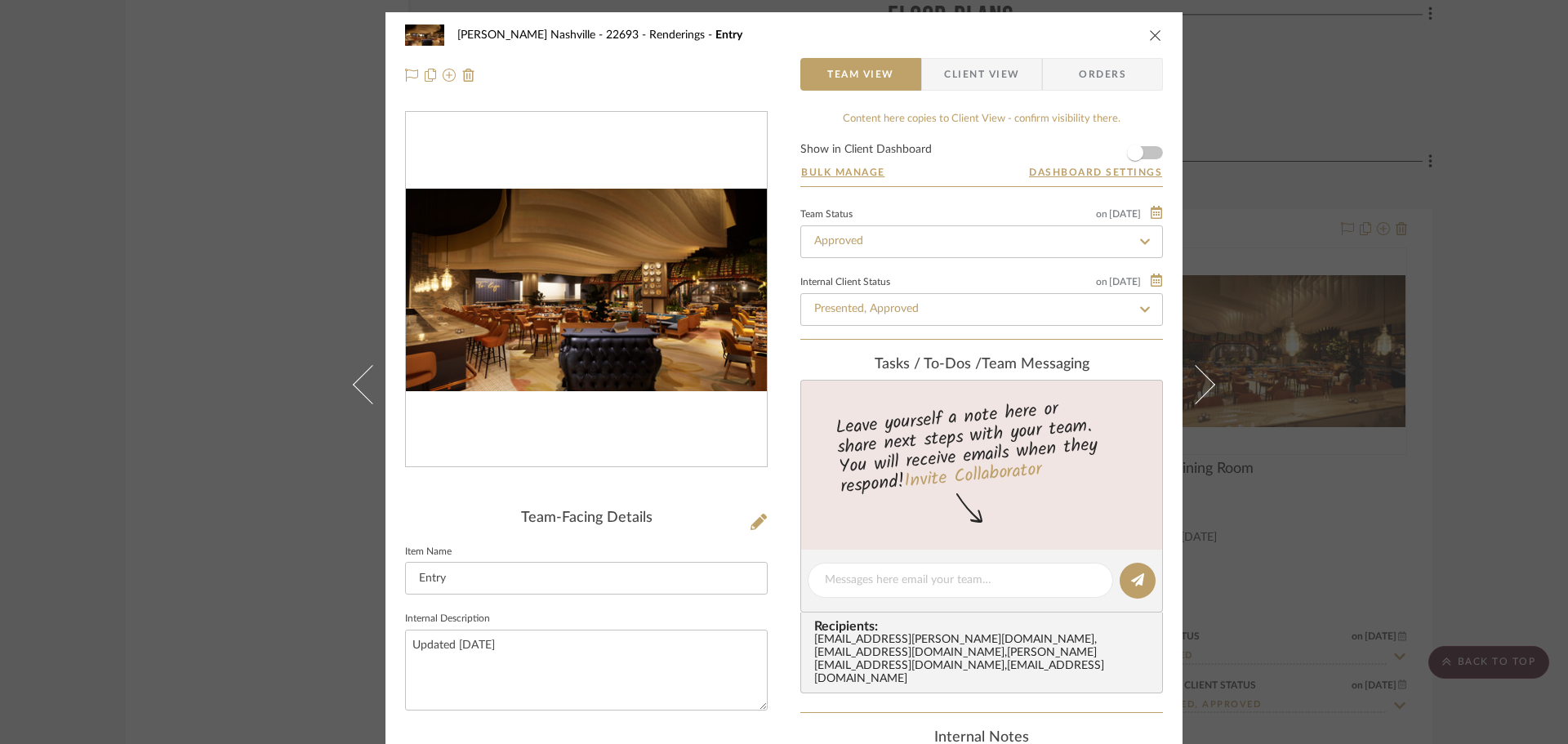
click at [644, 283] on img "0" at bounding box center [587, 290] width 361 height 203
